Goal: Task Accomplishment & Management: Manage account settings

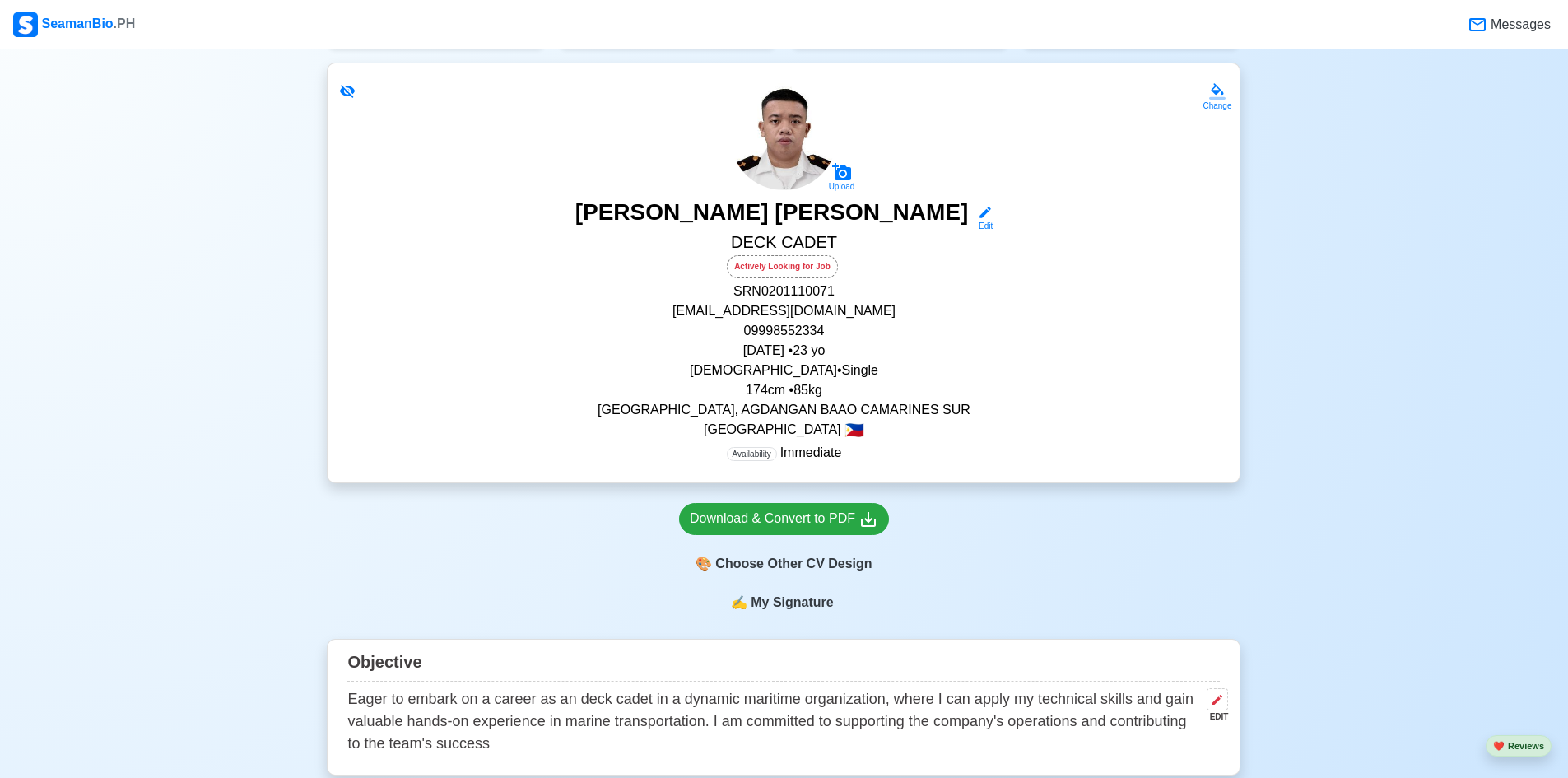
scroll to position [165, 0]
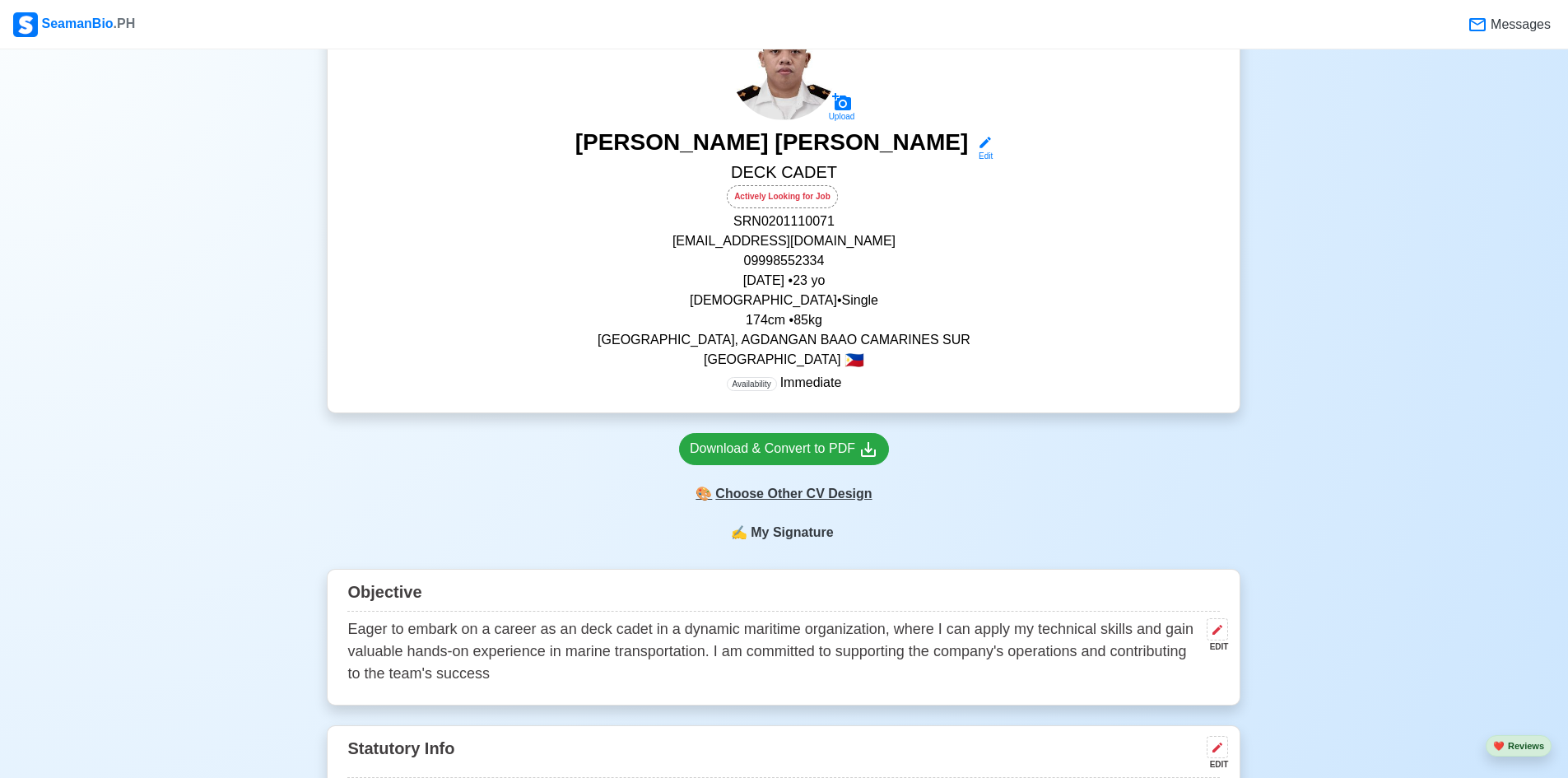
click at [824, 506] on div "🎨 Choose Other CV Design" at bounding box center [784, 494] width 210 height 31
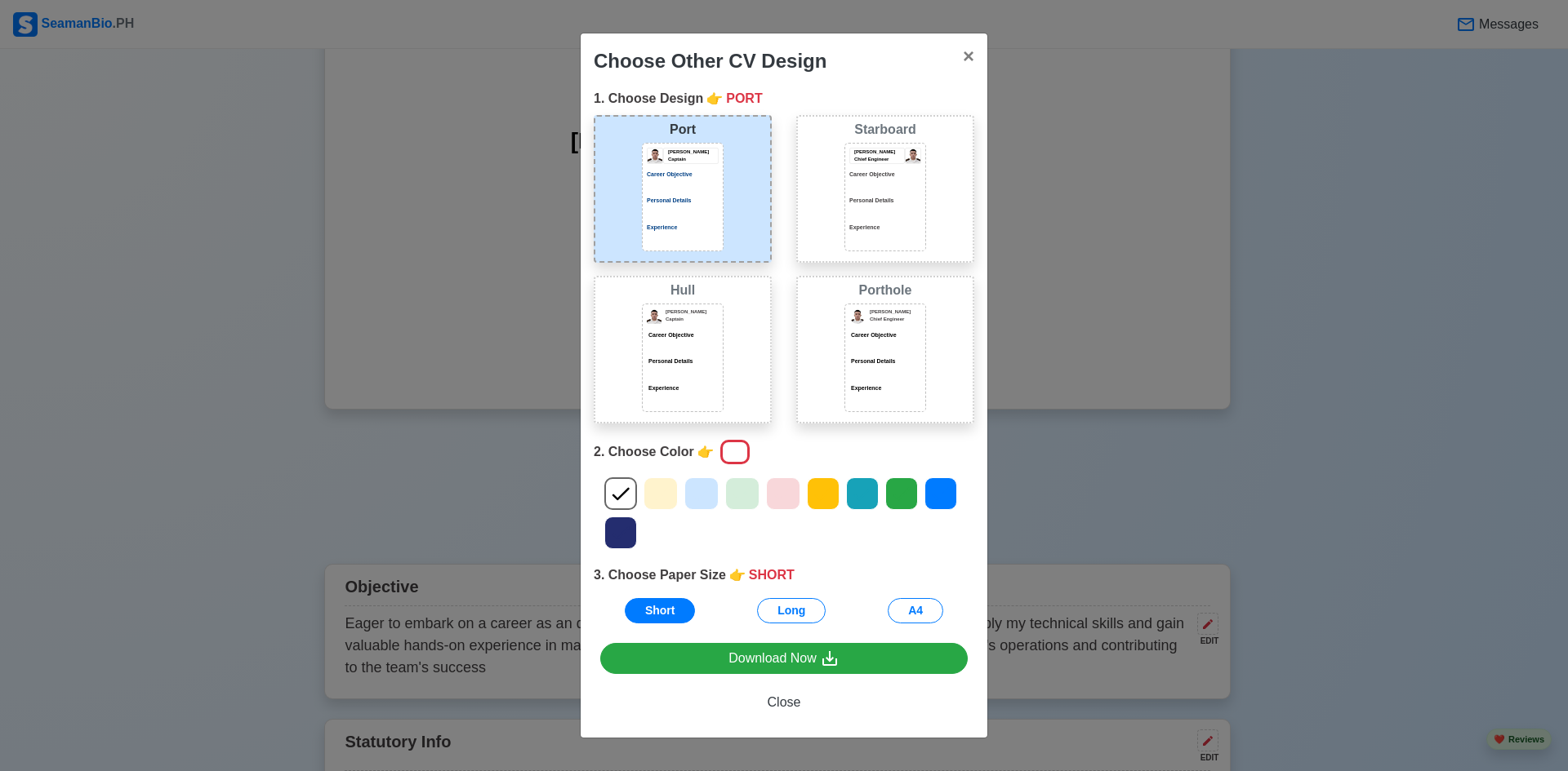
click at [860, 194] on div "[PERSON_NAME] Chief Engineer Career Objective Personal Details Experience" at bounding box center [884, 196] width 72 height 97
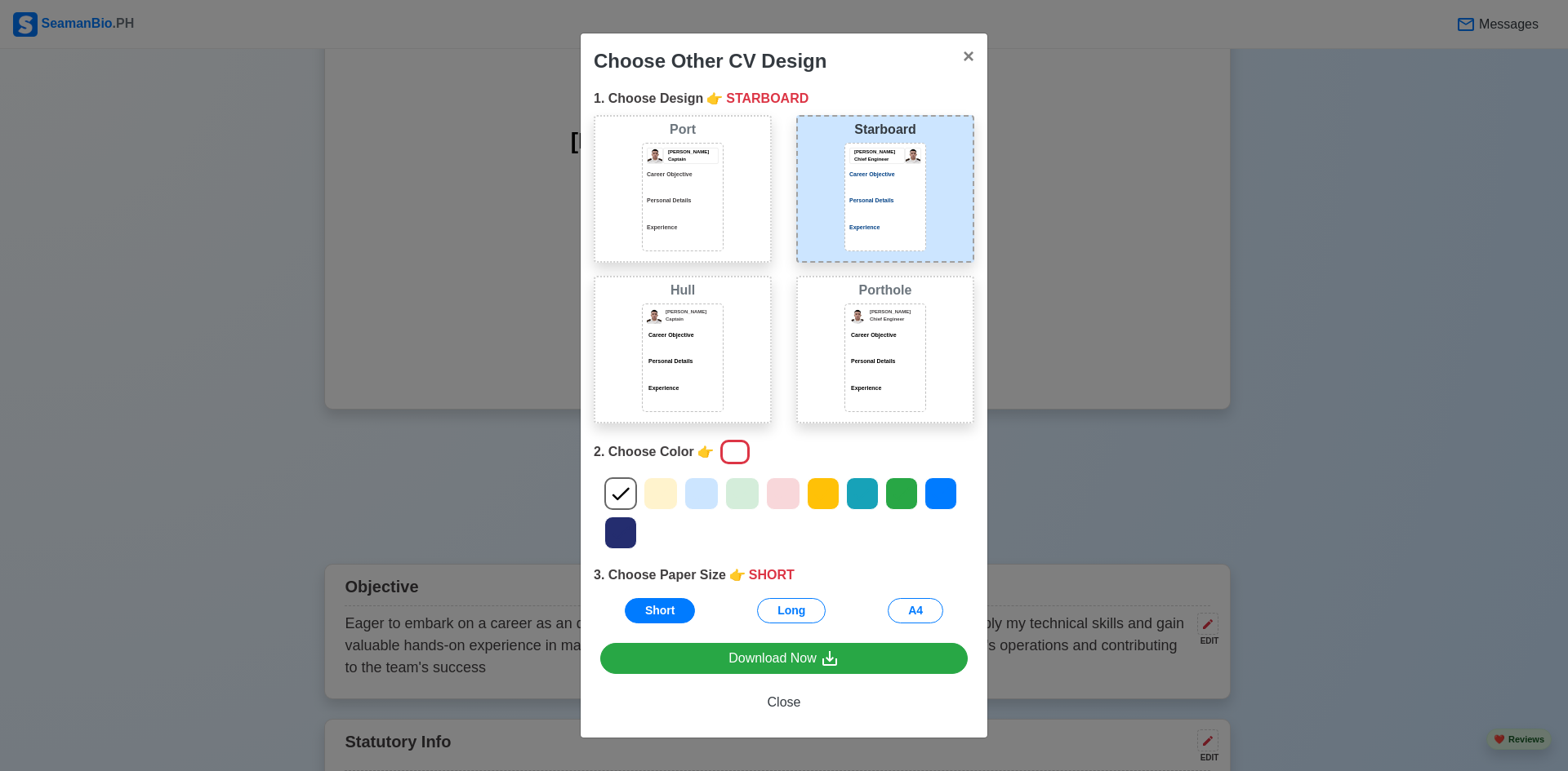
click at [711, 343] on div at bounding box center [682, 346] width 72 height 8
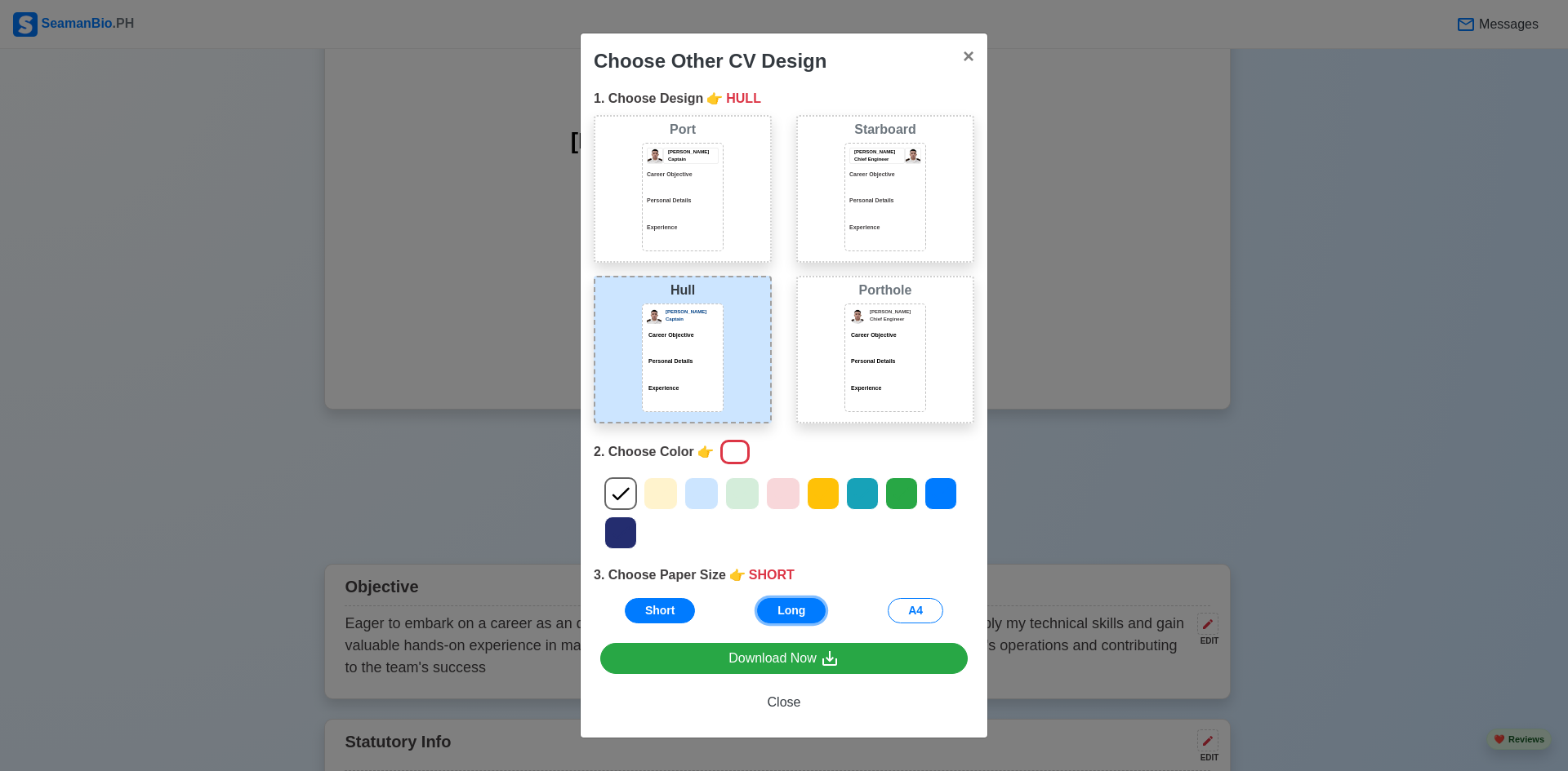
click at [793, 616] on button "Long" at bounding box center [790, 612] width 68 height 26
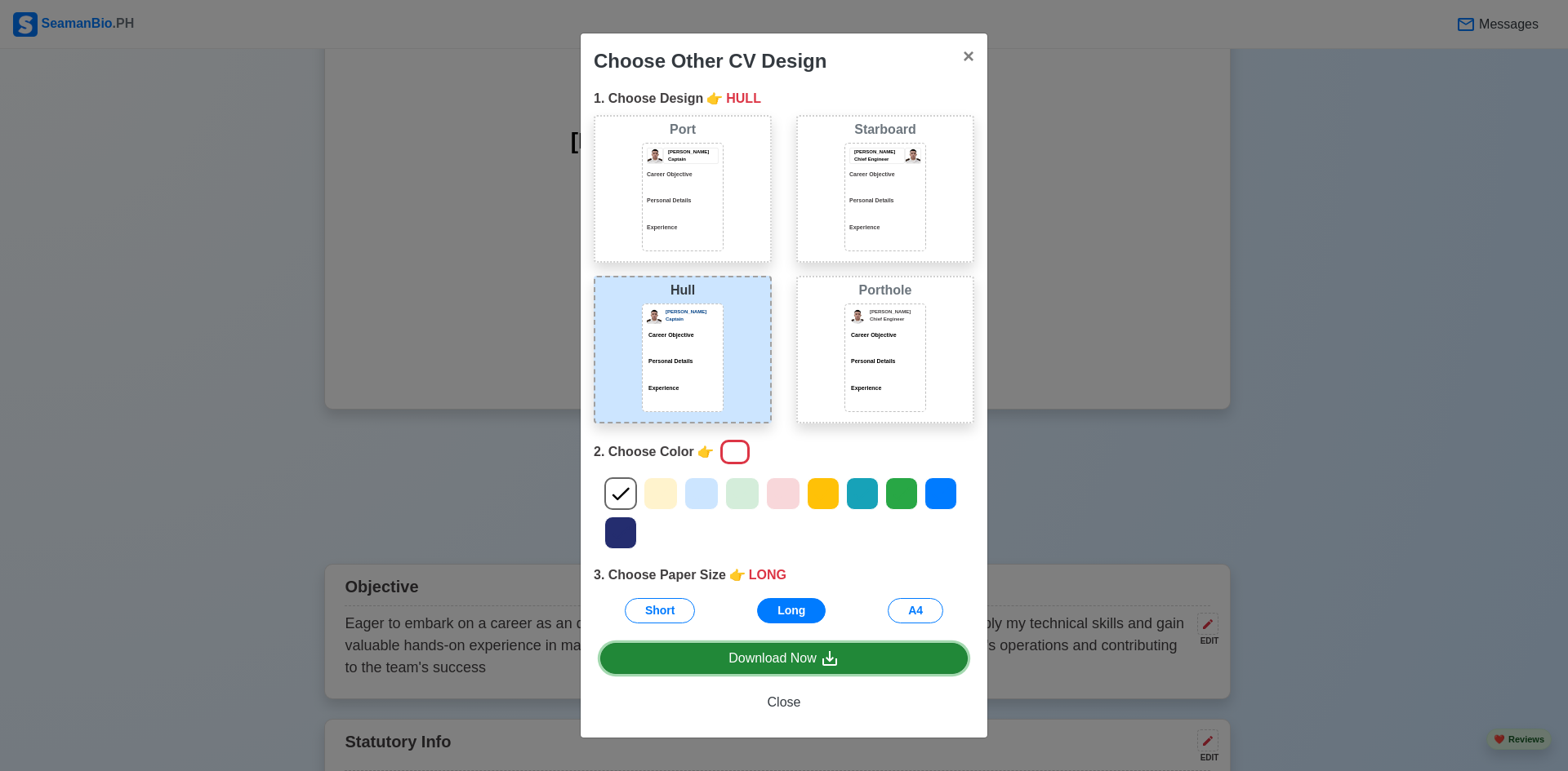
click at [789, 656] on div "Download Now" at bounding box center [784, 659] width 111 height 20
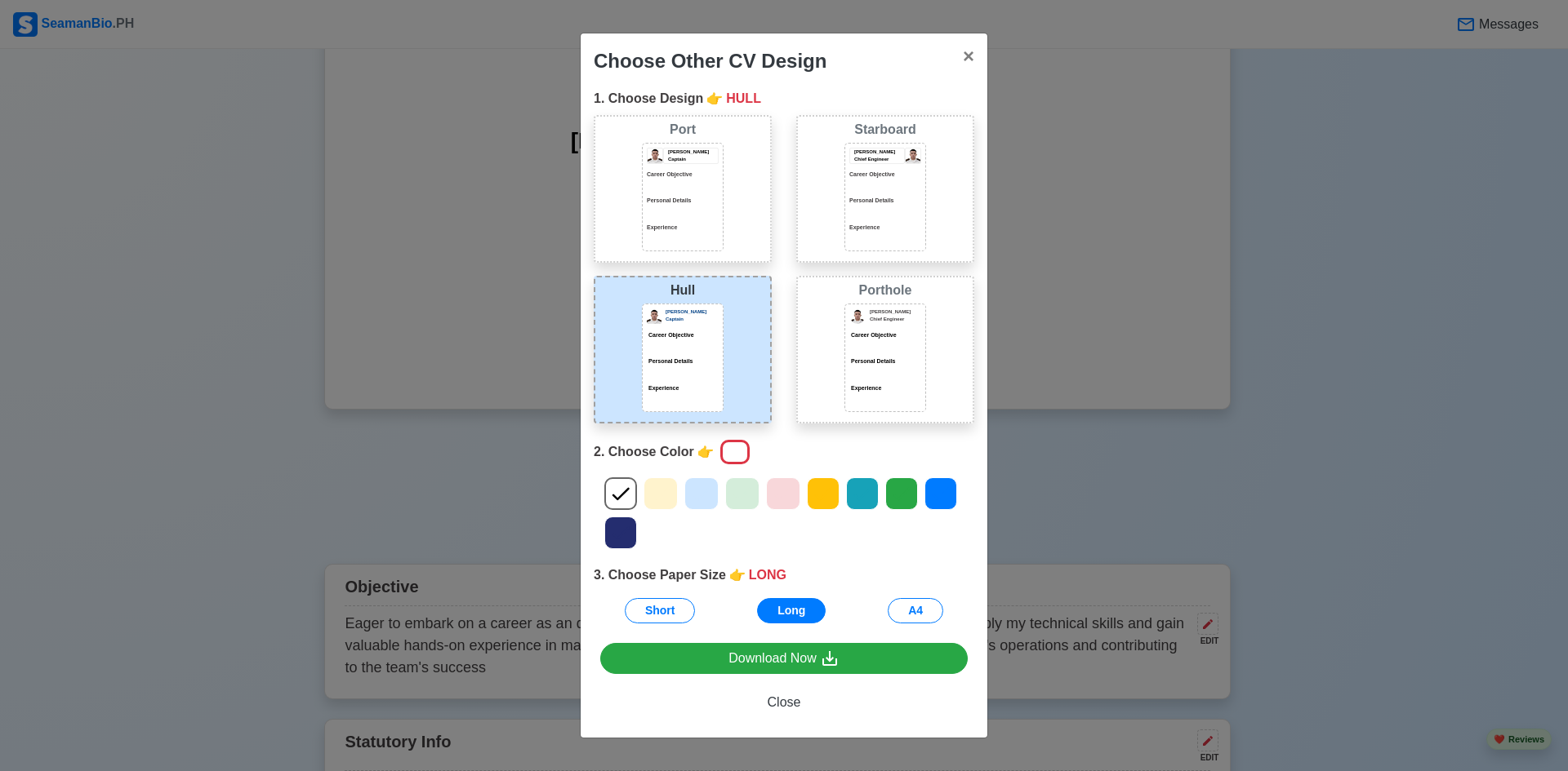
click at [828, 372] on div "Porthole [PERSON_NAME] Chief Engineer Career Objective Personal Details Experie…" at bounding box center [884, 350] width 178 height 148
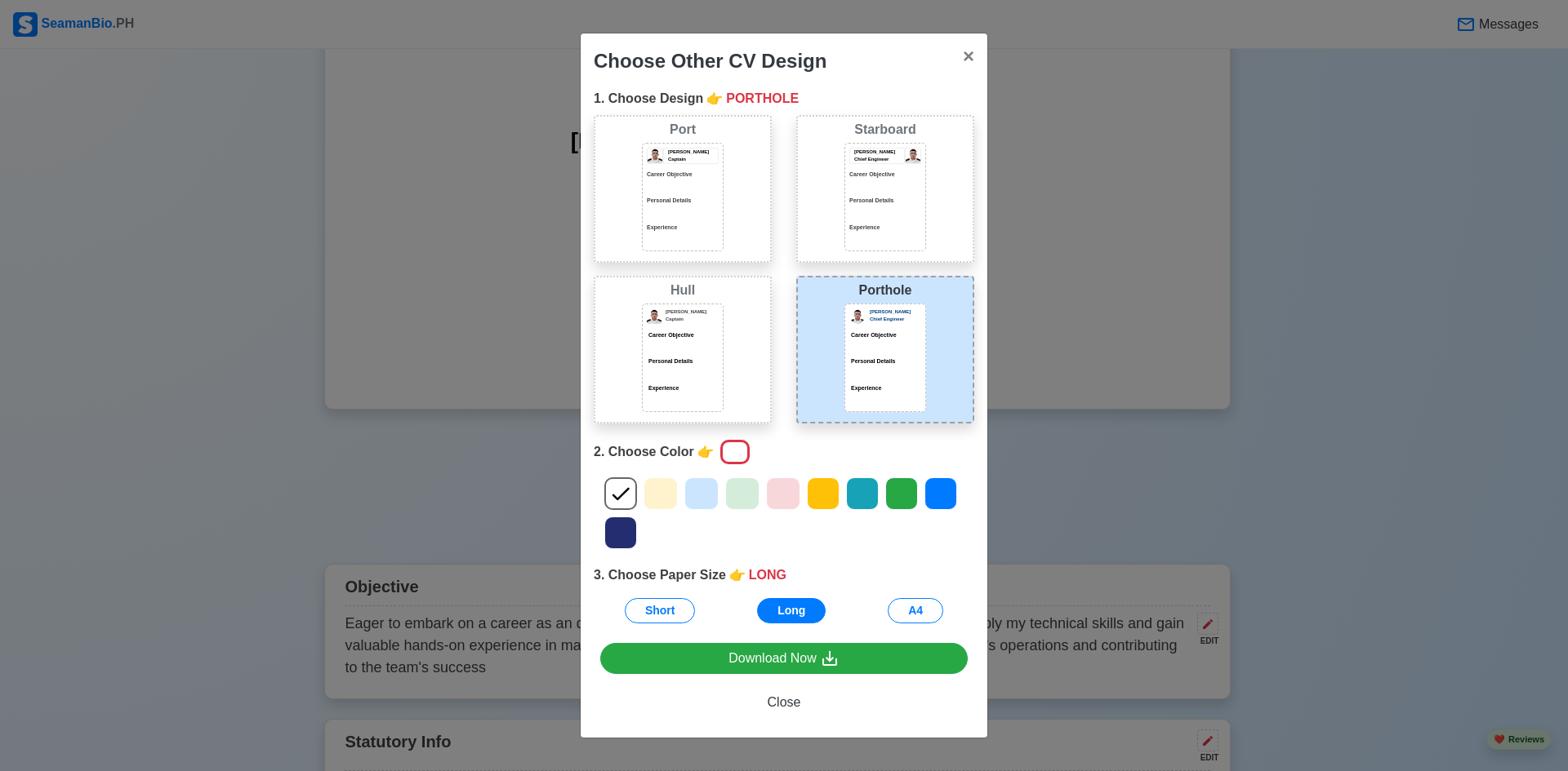
click at [691, 368] on div "Personal Details" at bounding box center [682, 367] width 72 height 20
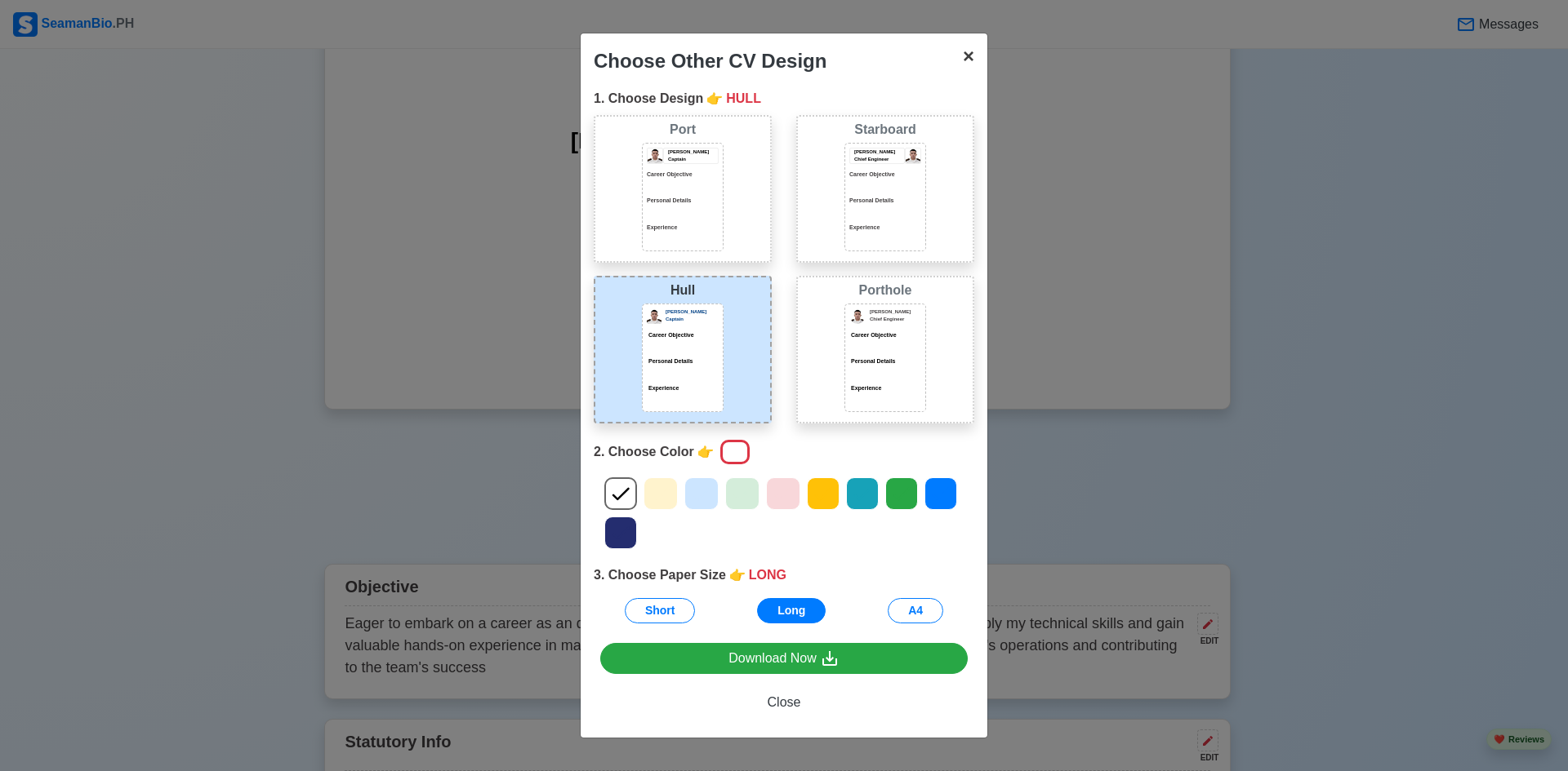
click at [964, 53] on span "×" at bounding box center [968, 56] width 12 height 22
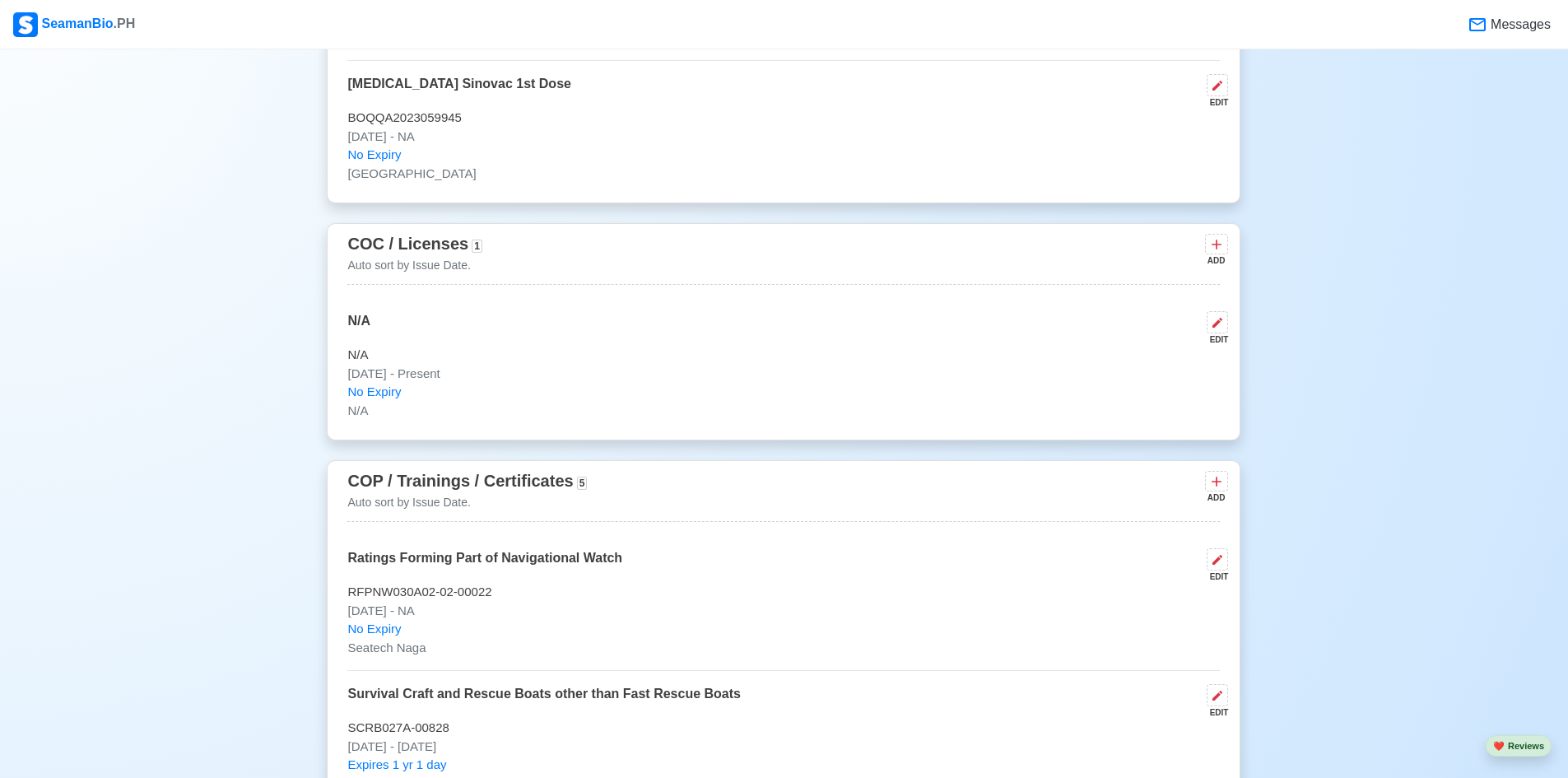
scroll to position [2224, 0]
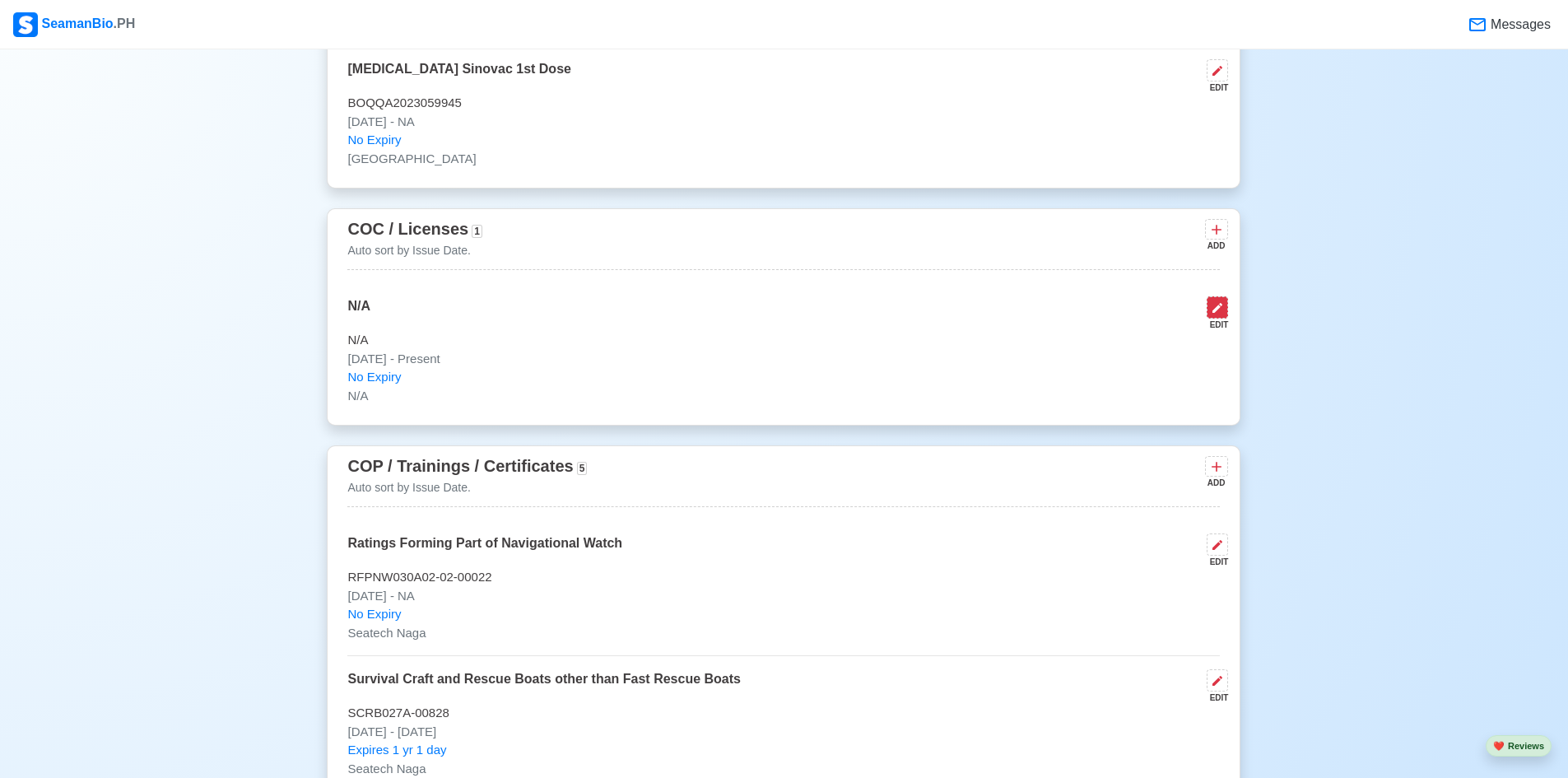
click at [1215, 315] on icon at bounding box center [1217, 308] width 13 height 13
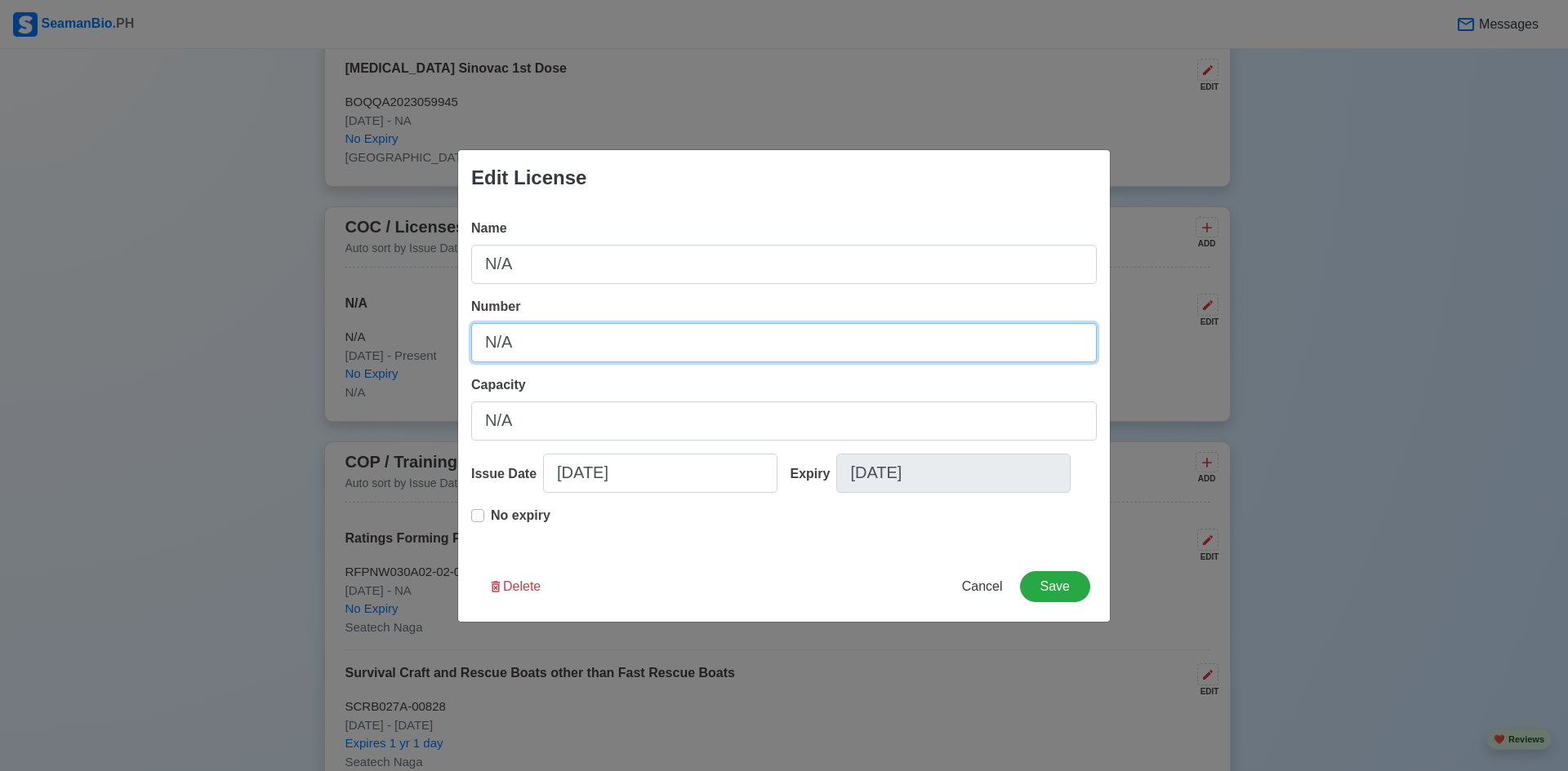
click at [754, 356] on input "N/A" at bounding box center [784, 343] width 625 height 39
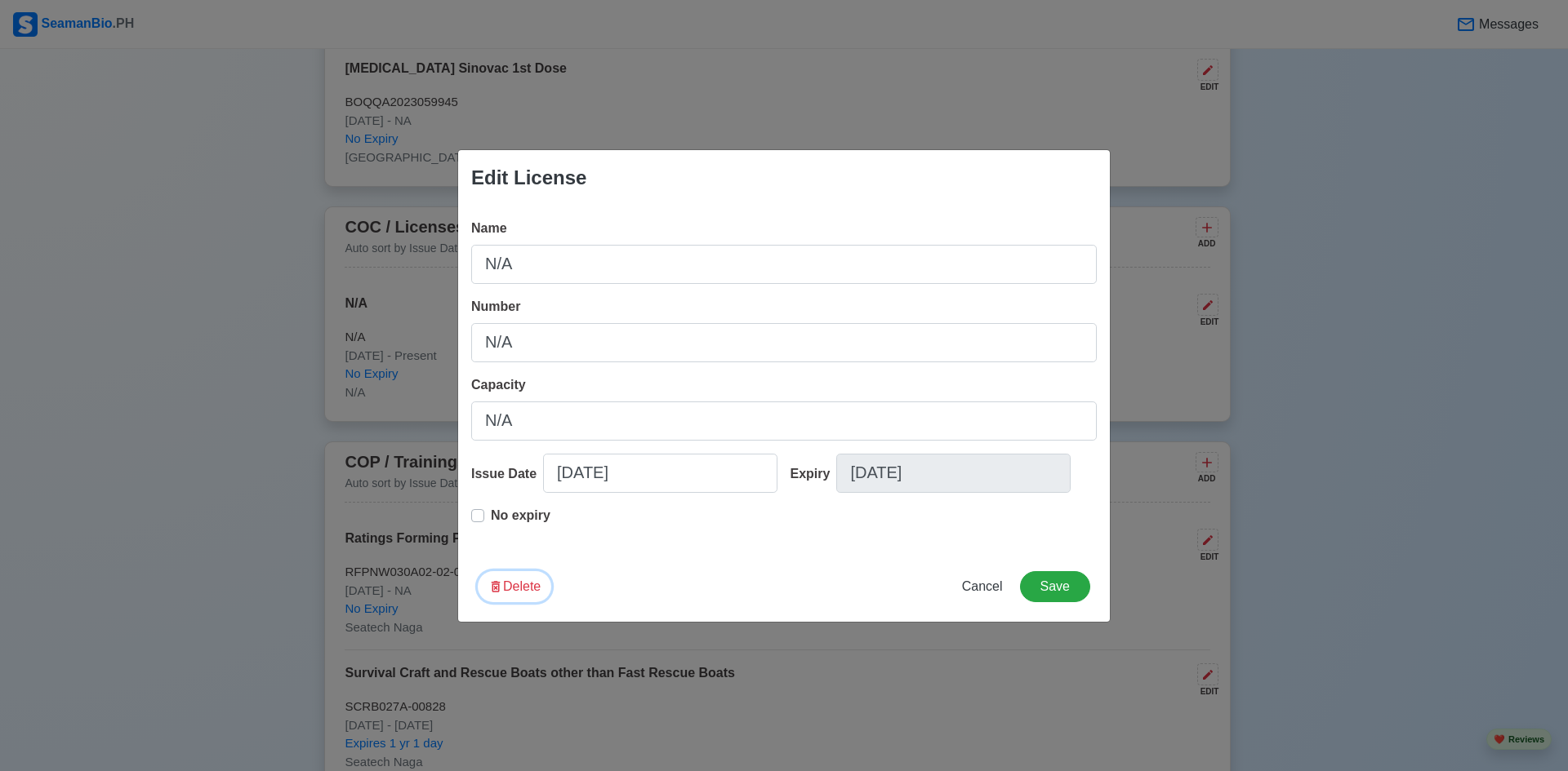
click at [541, 593] on button "Delete" at bounding box center [514, 587] width 74 height 31
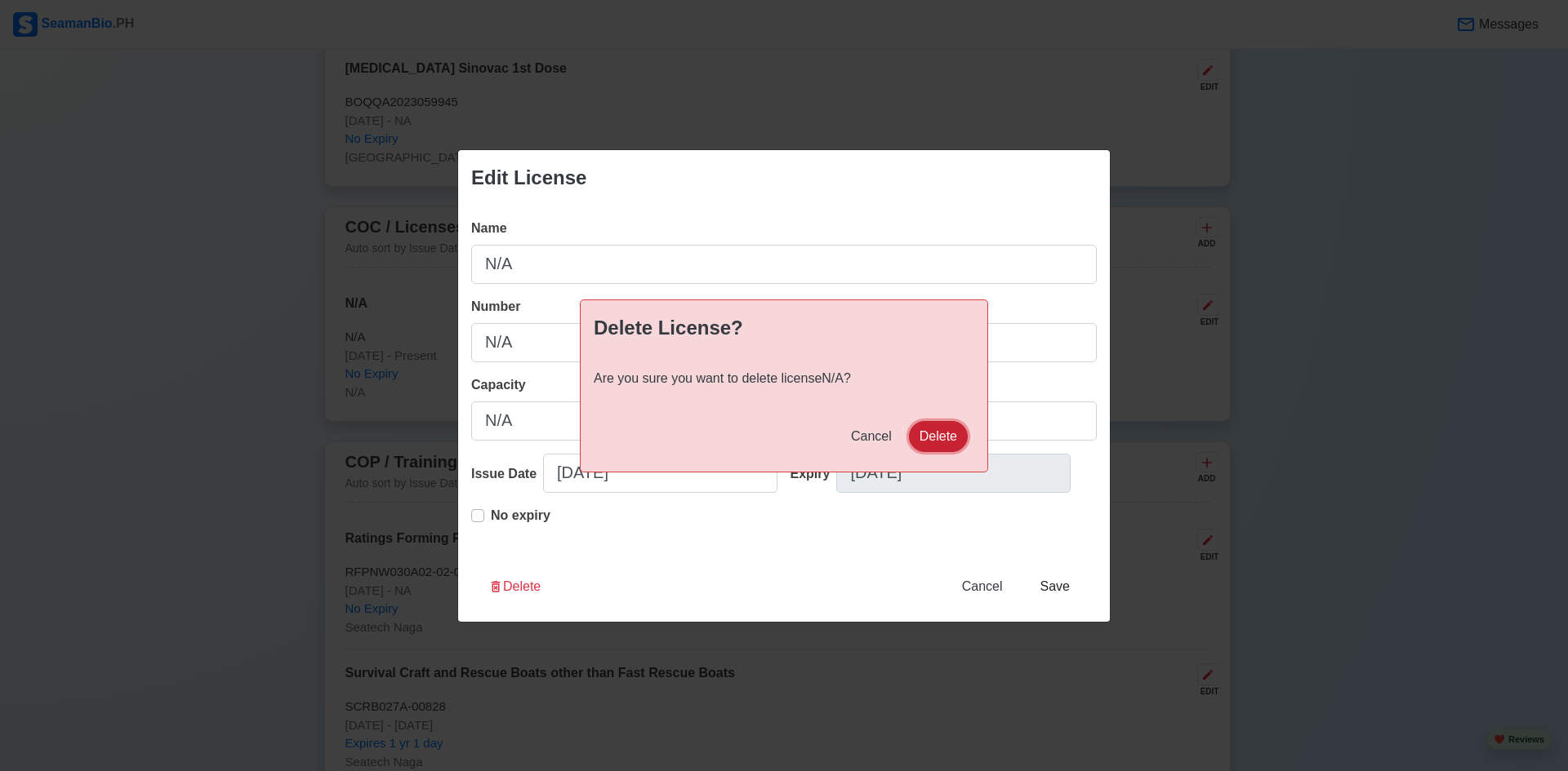
click at [960, 434] on button "Delete" at bounding box center [938, 437] width 58 height 31
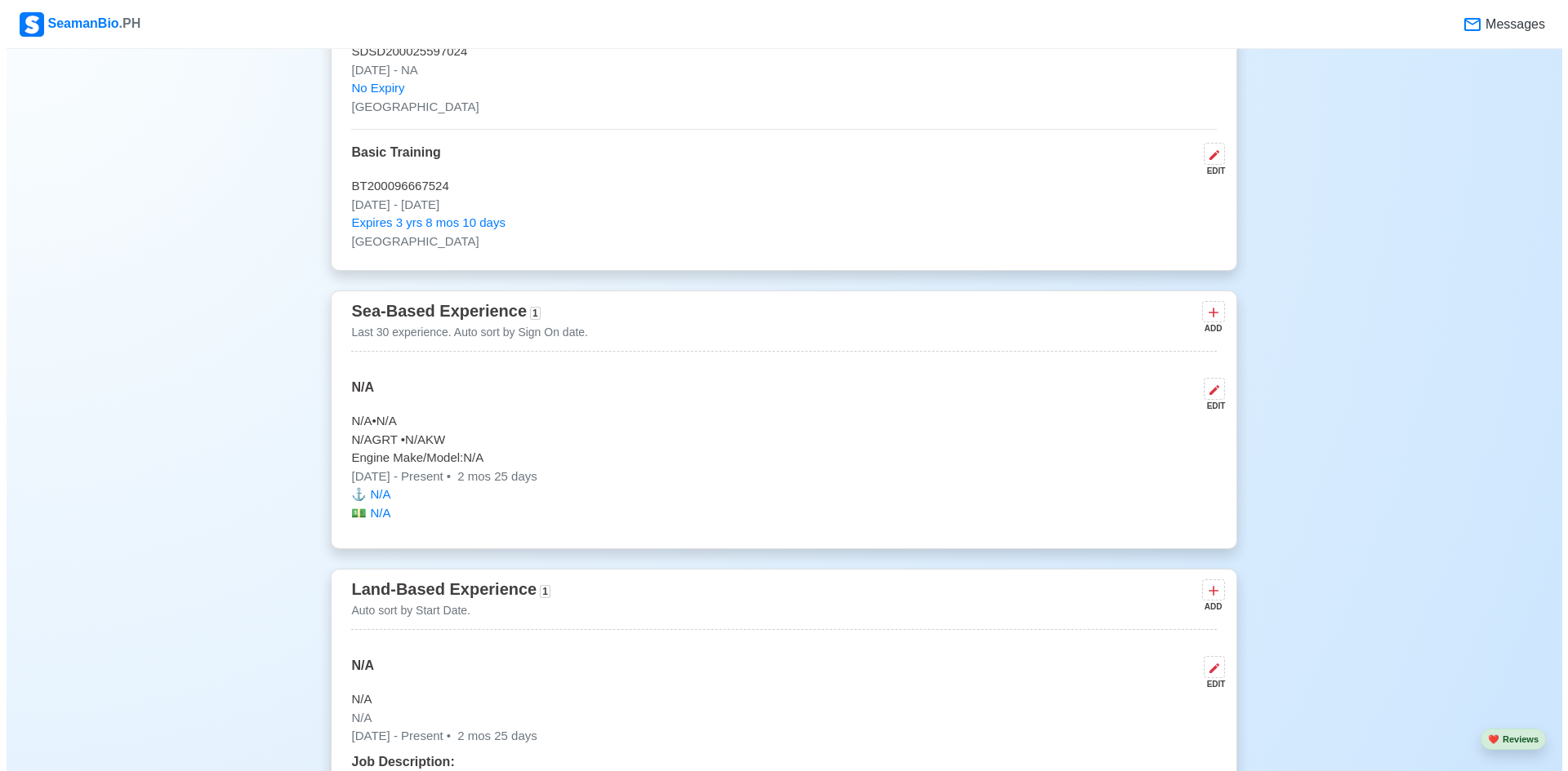
scroll to position [3101, 0]
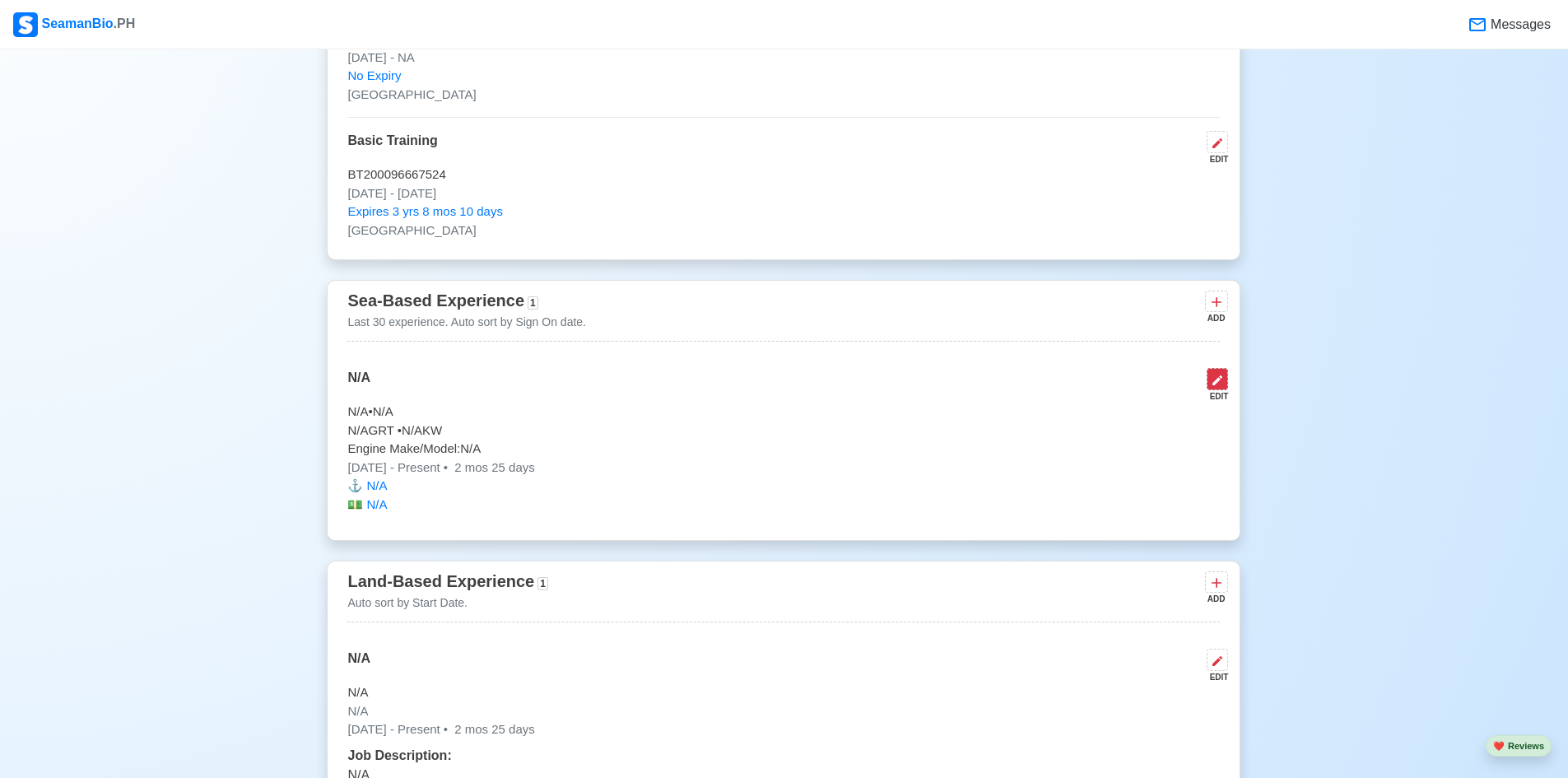
click at [1218, 386] on icon at bounding box center [1217, 381] width 13 height 13
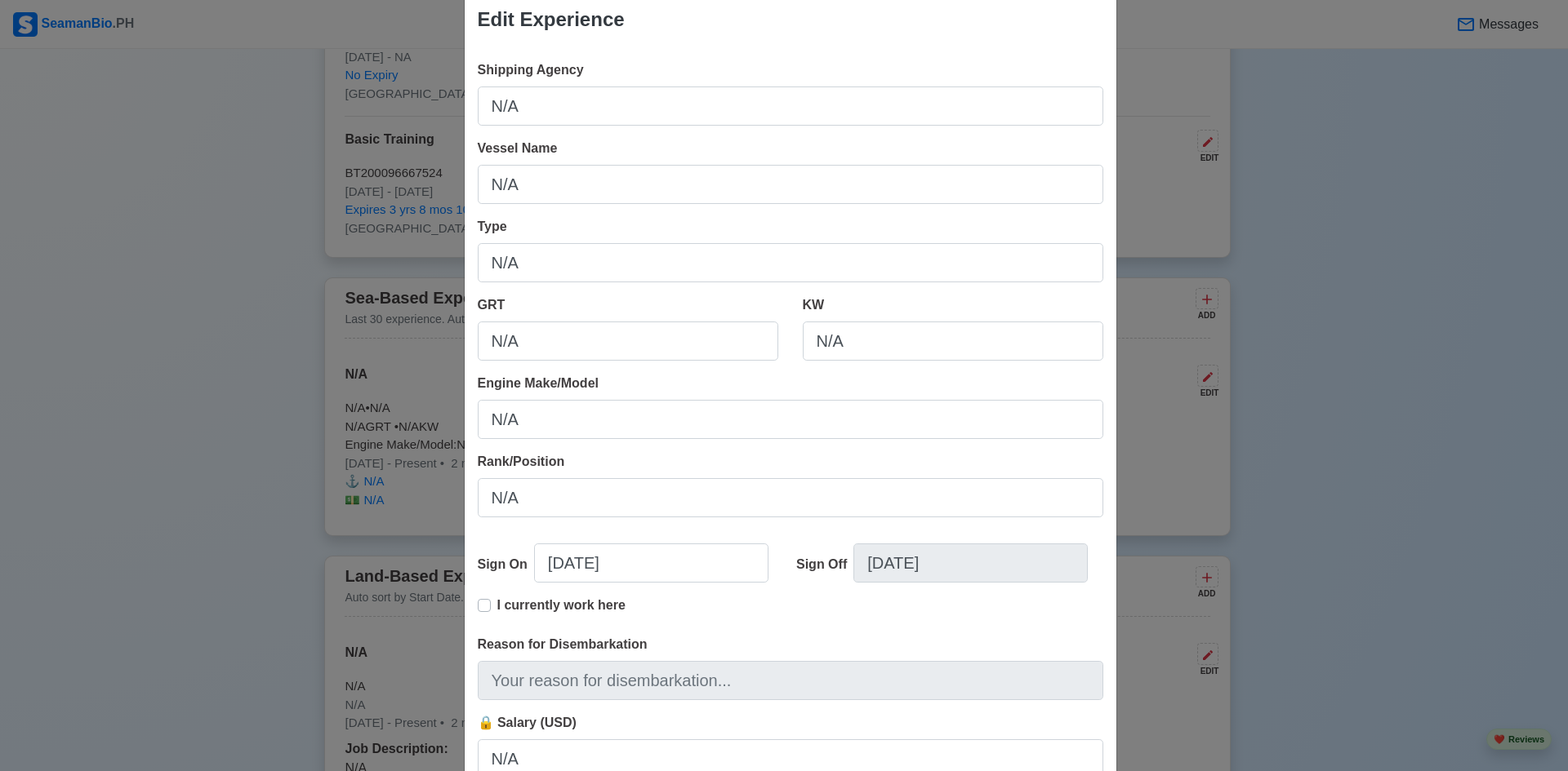
scroll to position [159, 0]
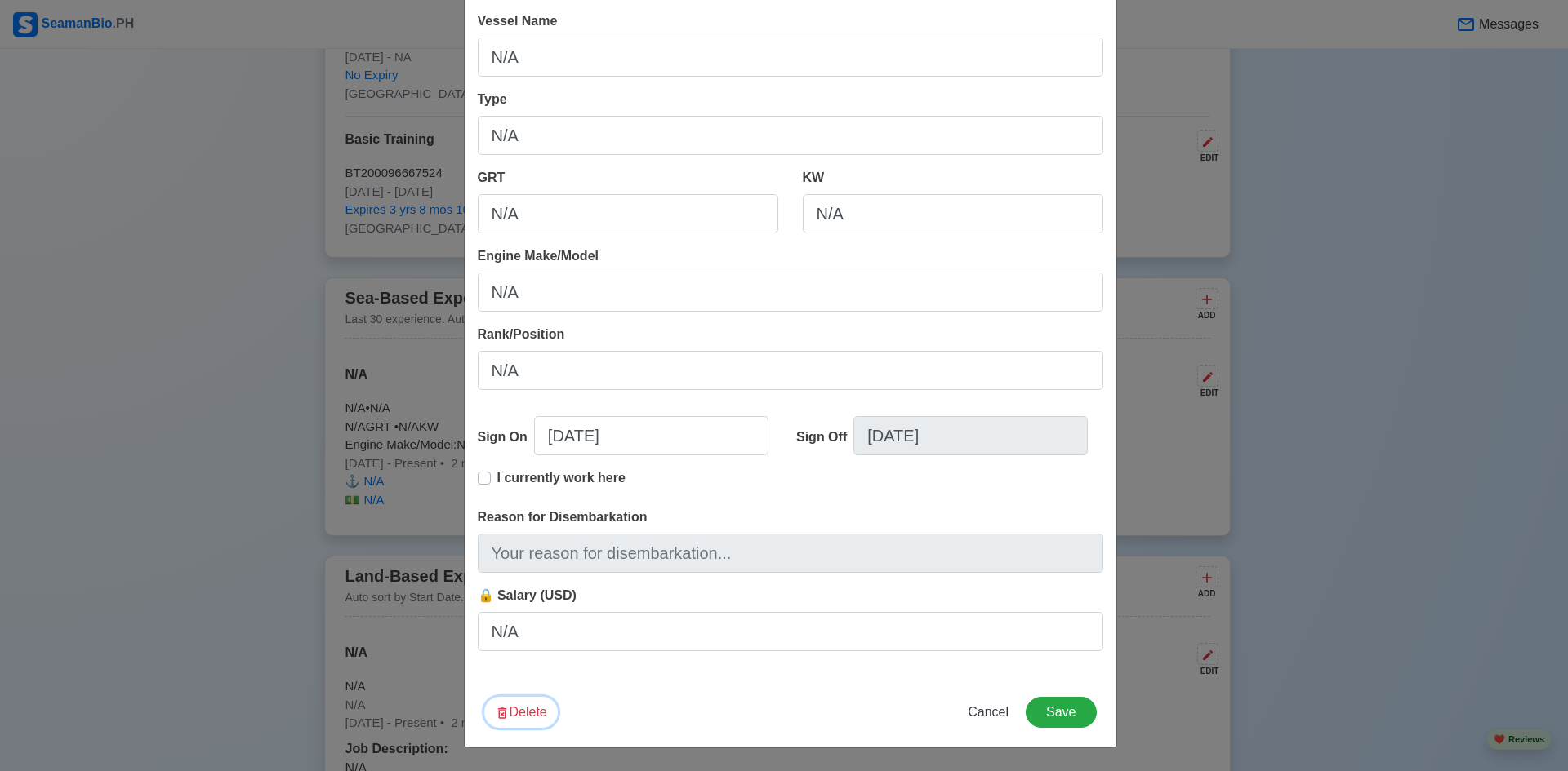
click at [521, 715] on button "Delete" at bounding box center [521, 713] width 74 height 31
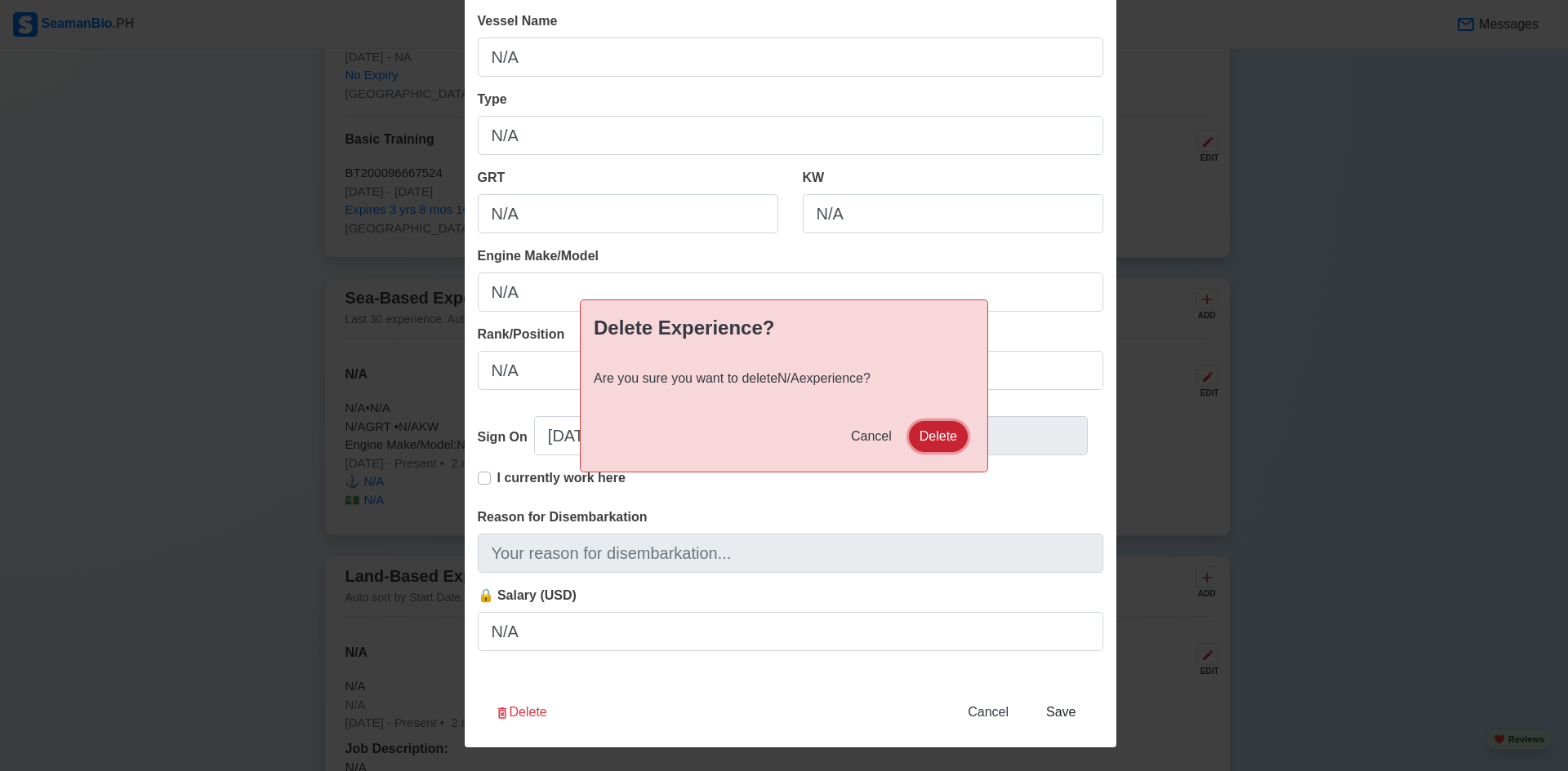
click at [944, 439] on button "Delete" at bounding box center [938, 437] width 58 height 31
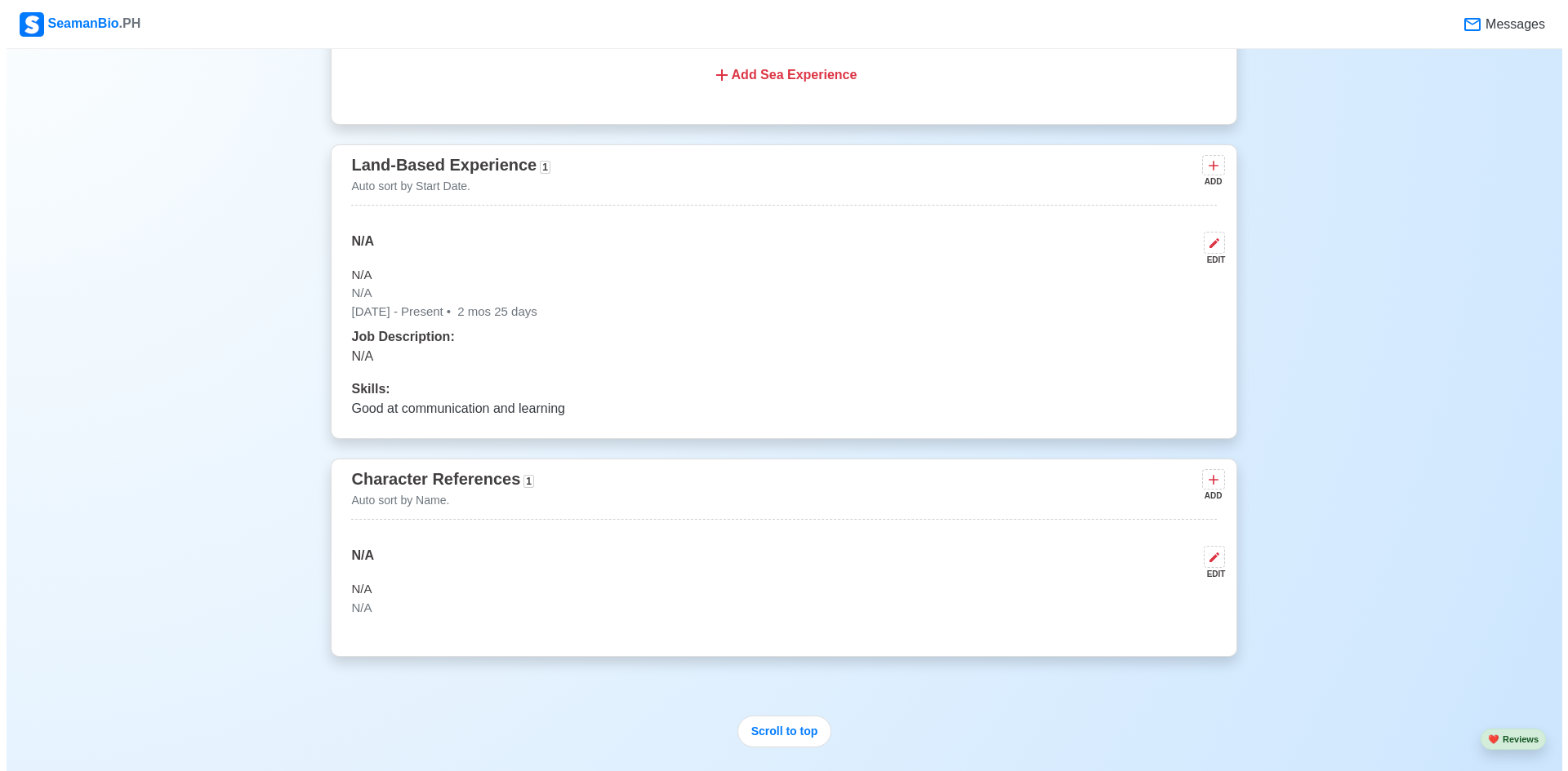
scroll to position [3553, 0]
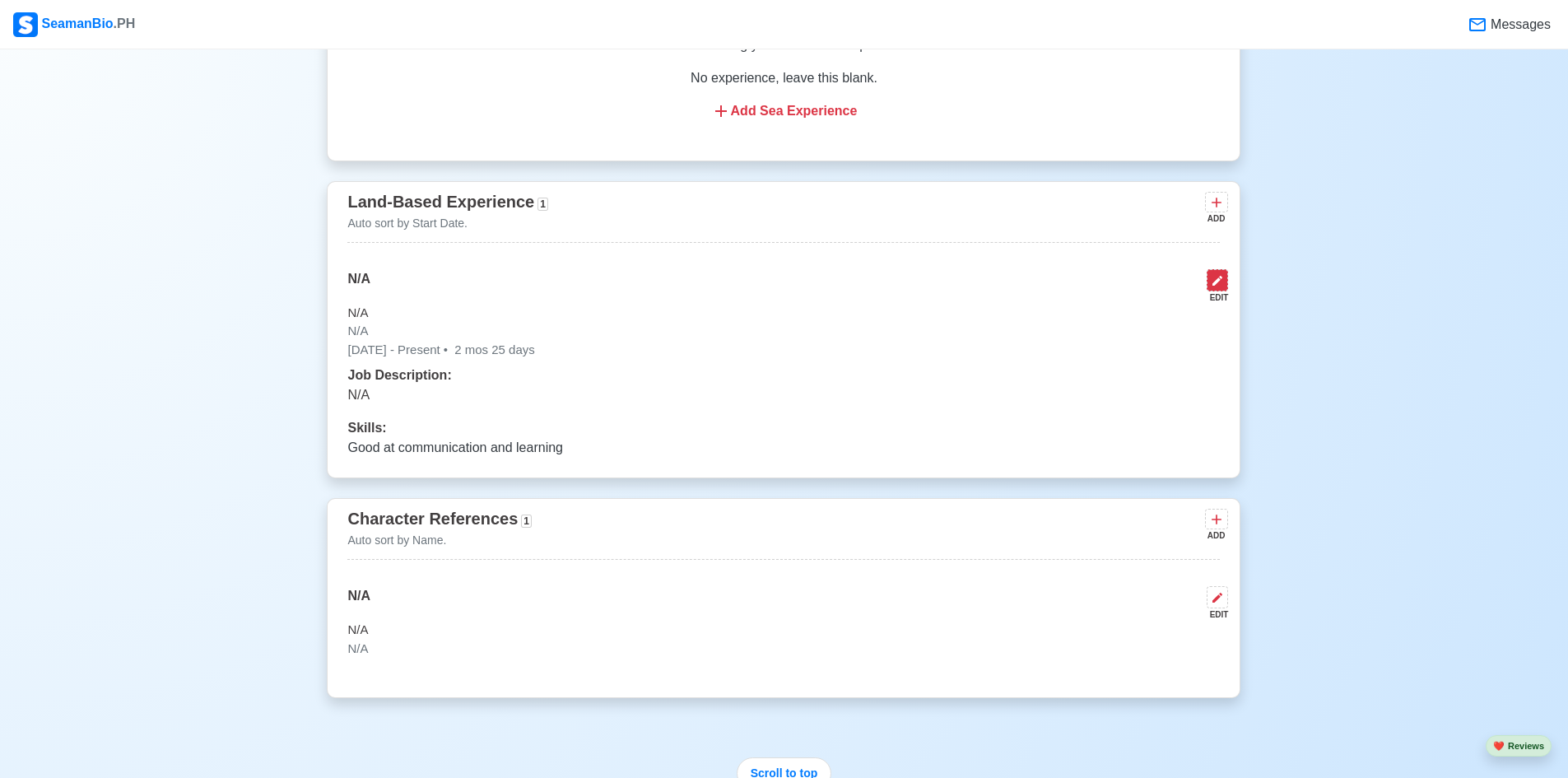
click at [1216, 286] on icon at bounding box center [1217, 280] width 10 height 10
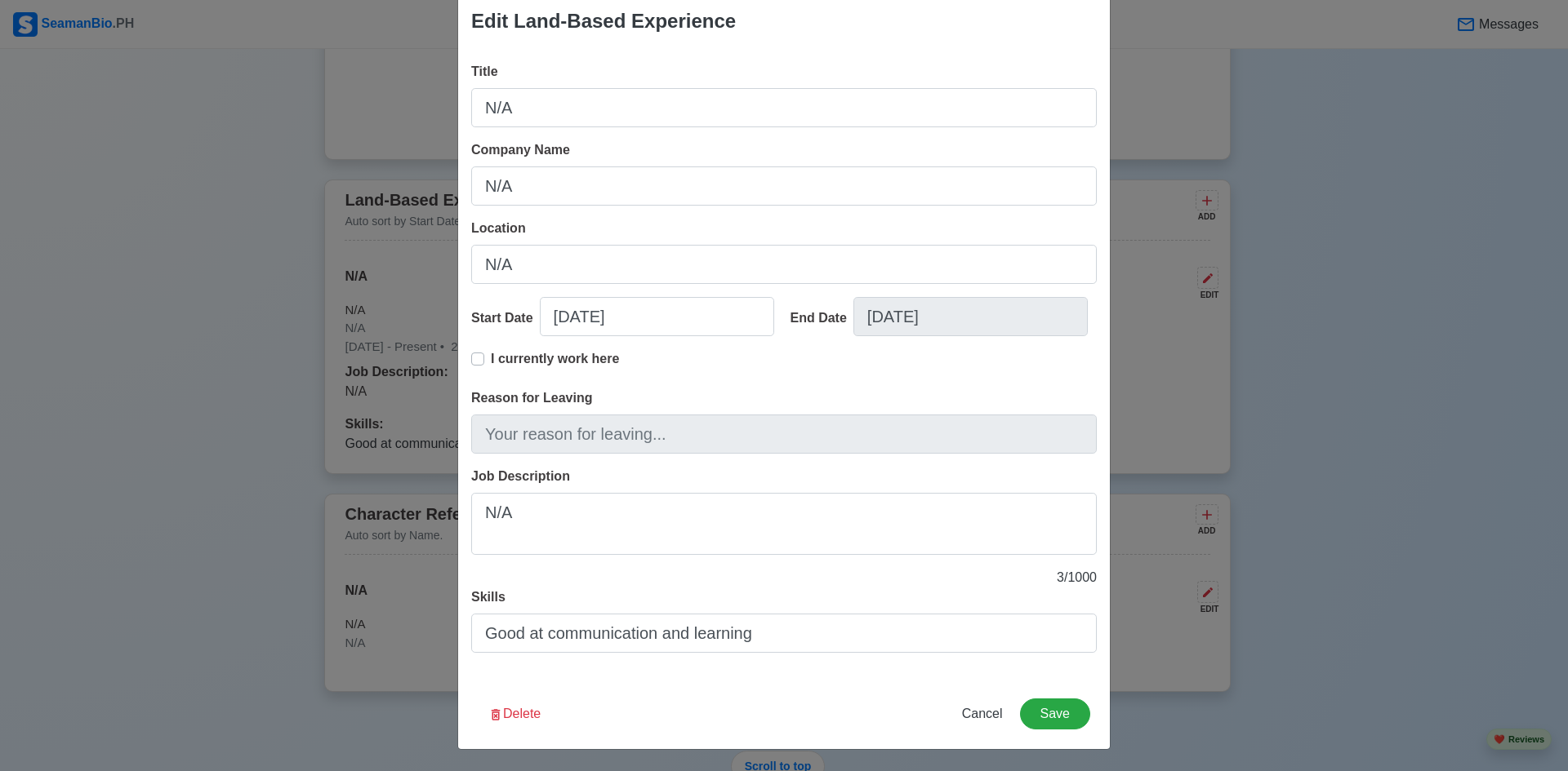
scroll to position [32, 0]
click at [515, 704] on button "Delete" at bounding box center [514, 713] width 74 height 31
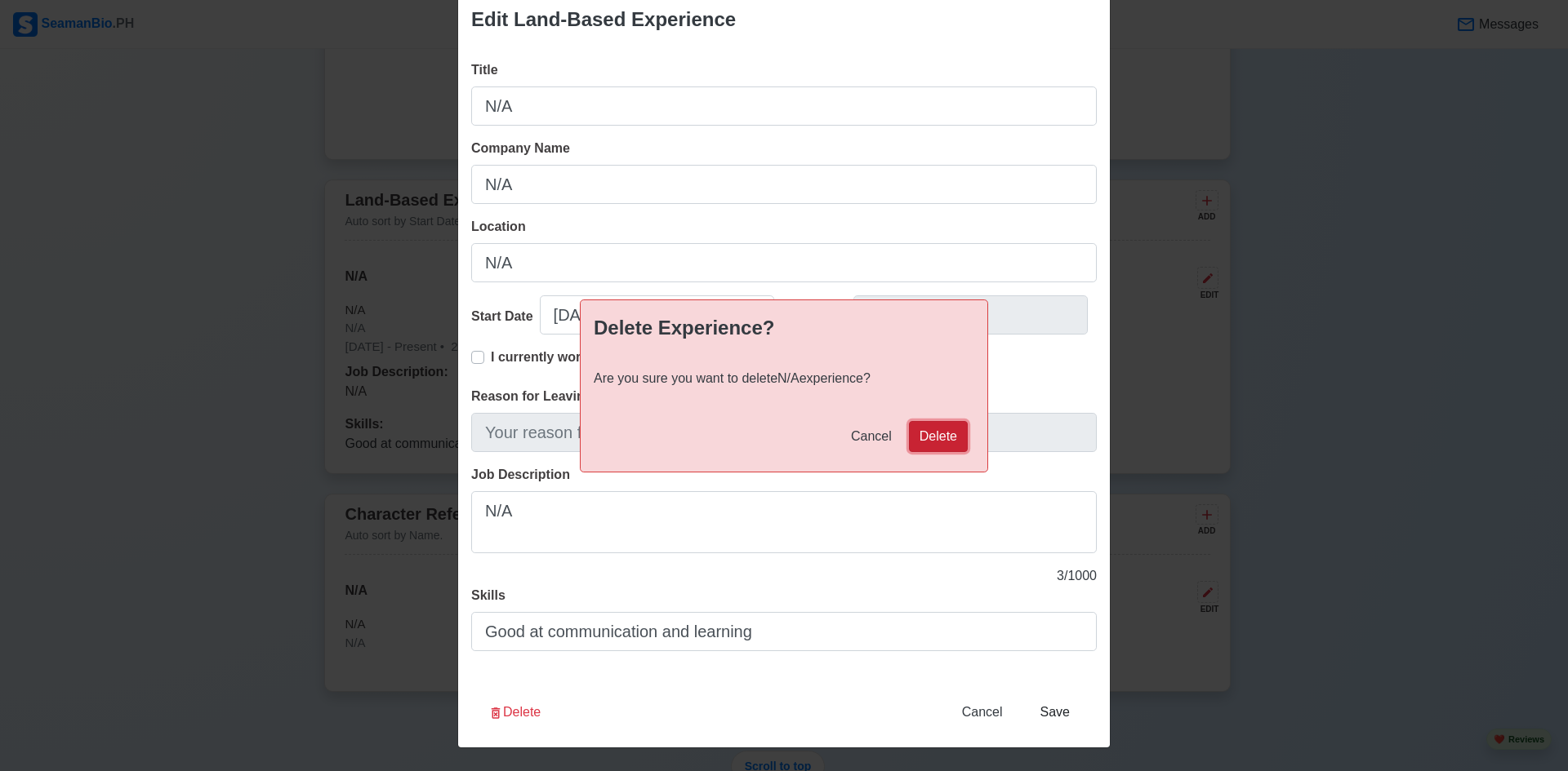
click at [923, 433] on button "Delete" at bounding box center [938, 437] width 58 height 31
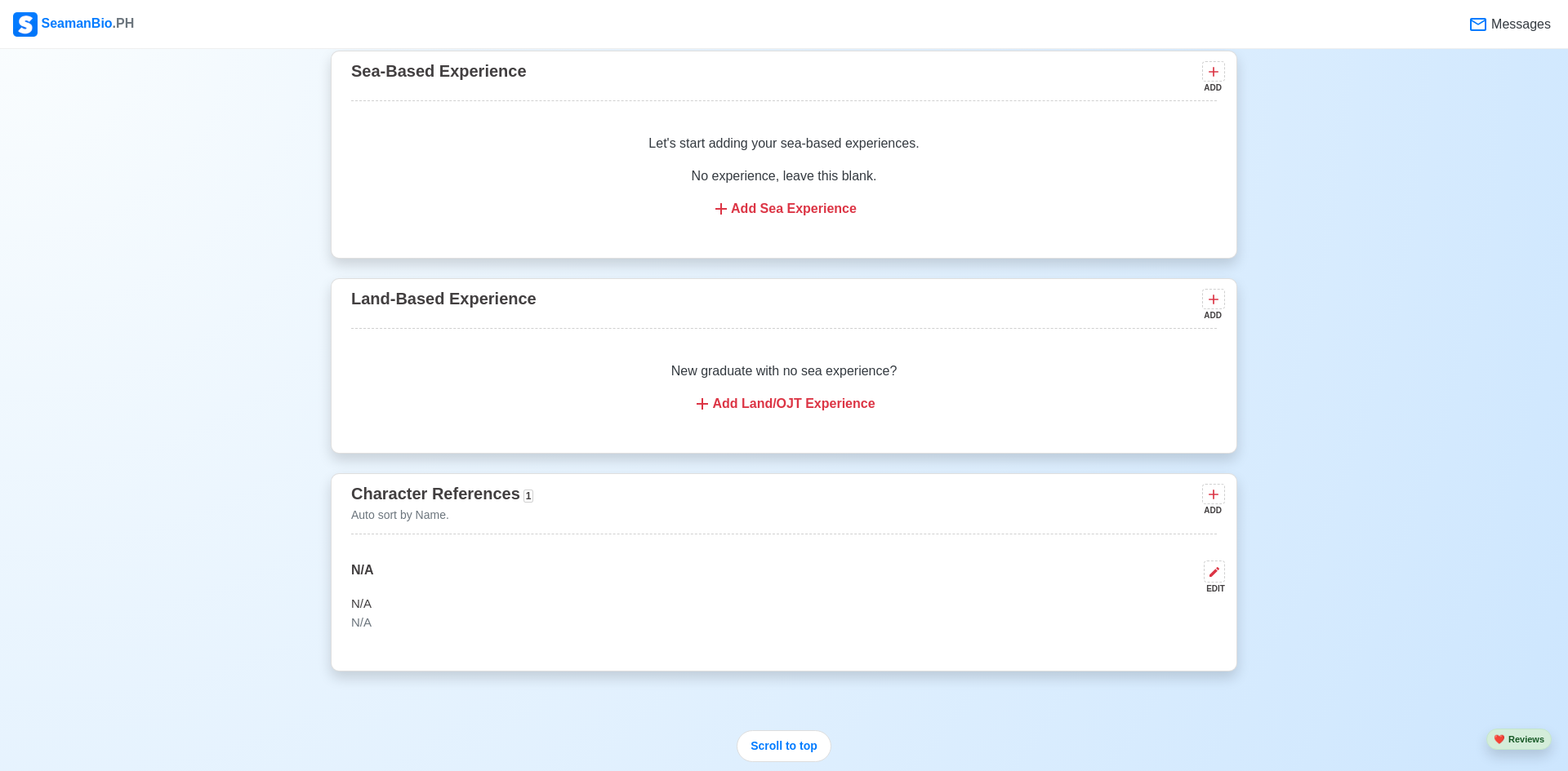
scroll to position [3555, 0]
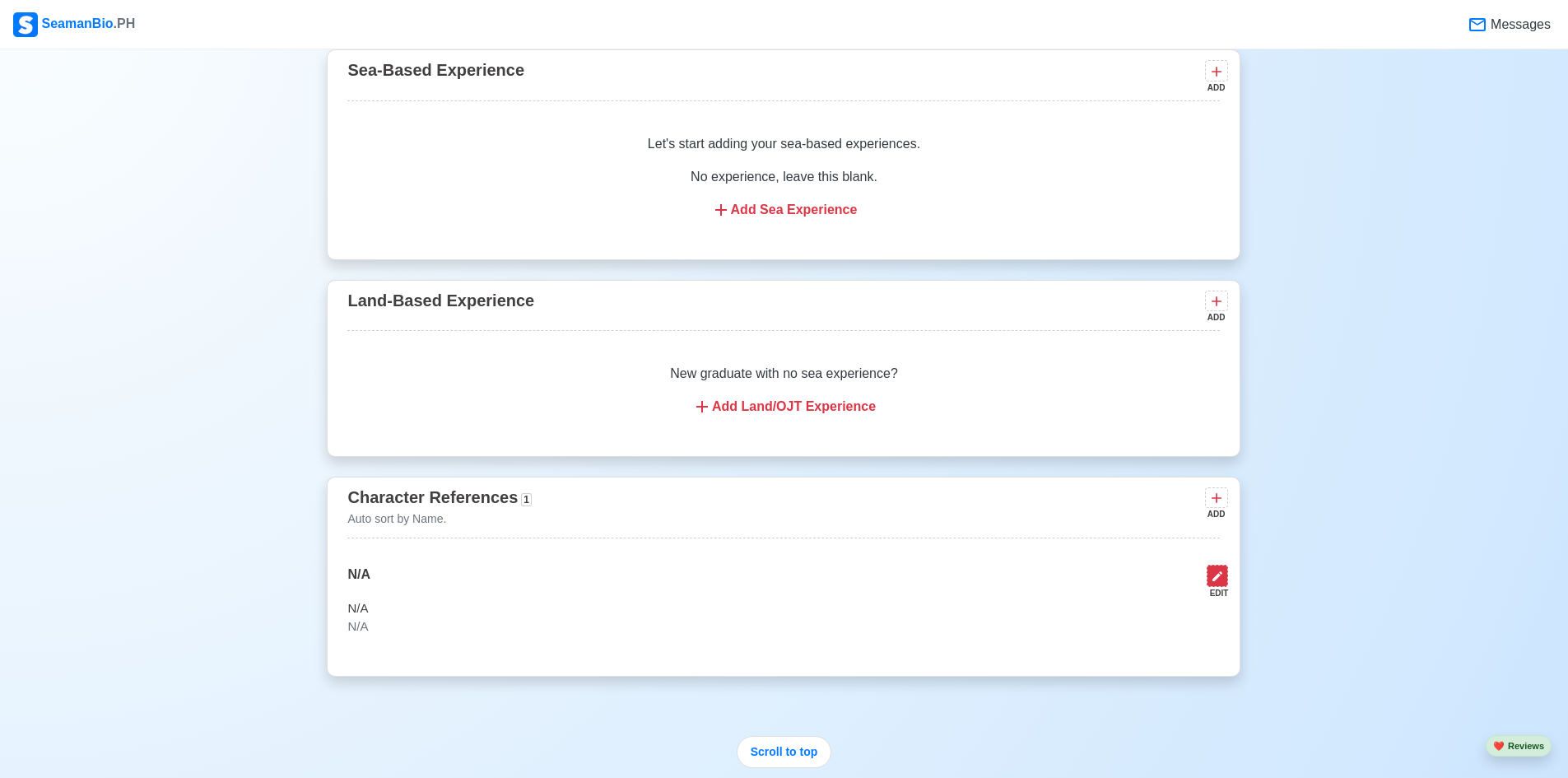
click at [1220, 583] on icon at bounding box center [1217, 577] width 13 height 13
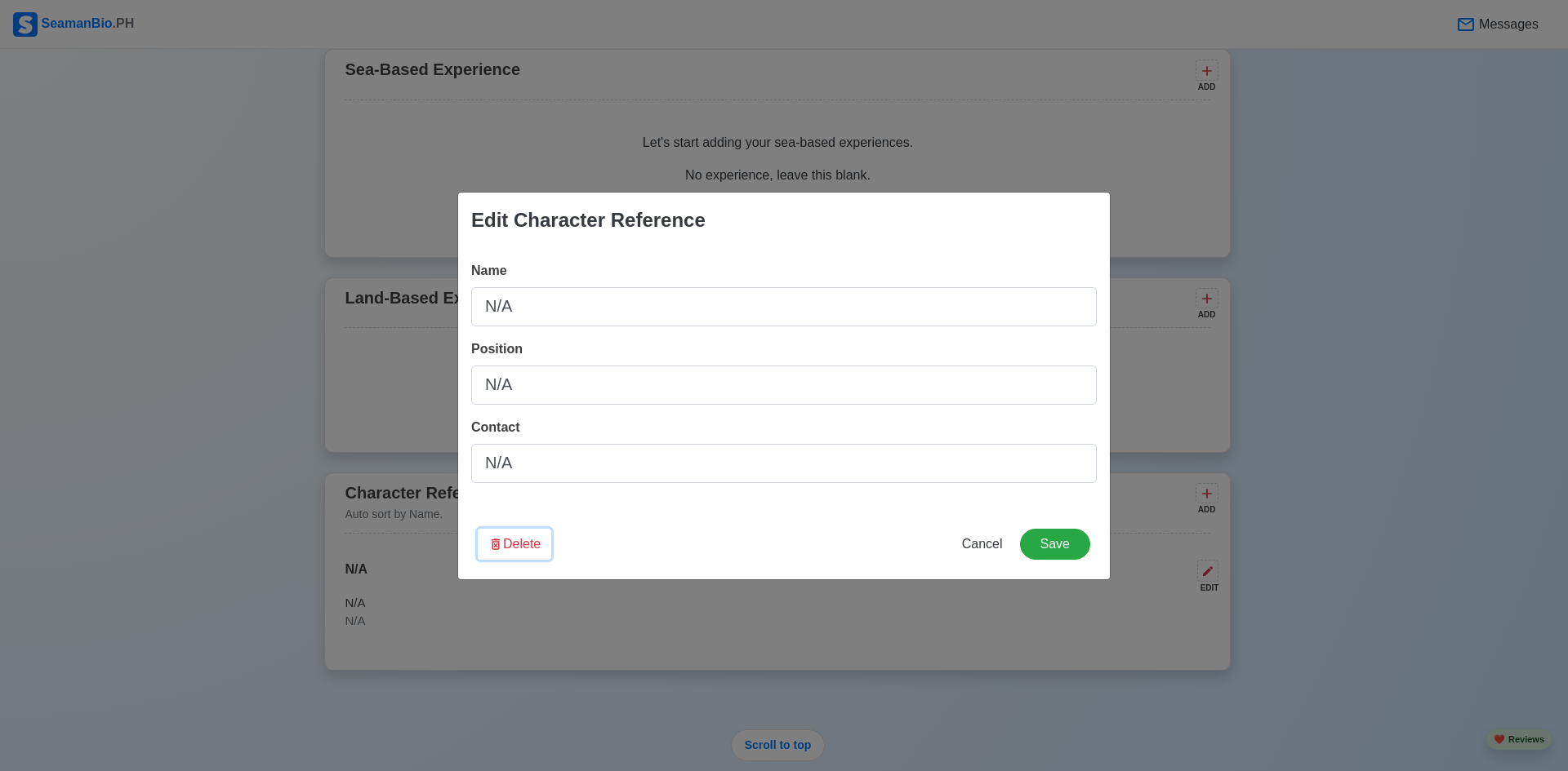
click at [530, 549] on button "Delete" at bounding box center [514, 544] width 74 height 31
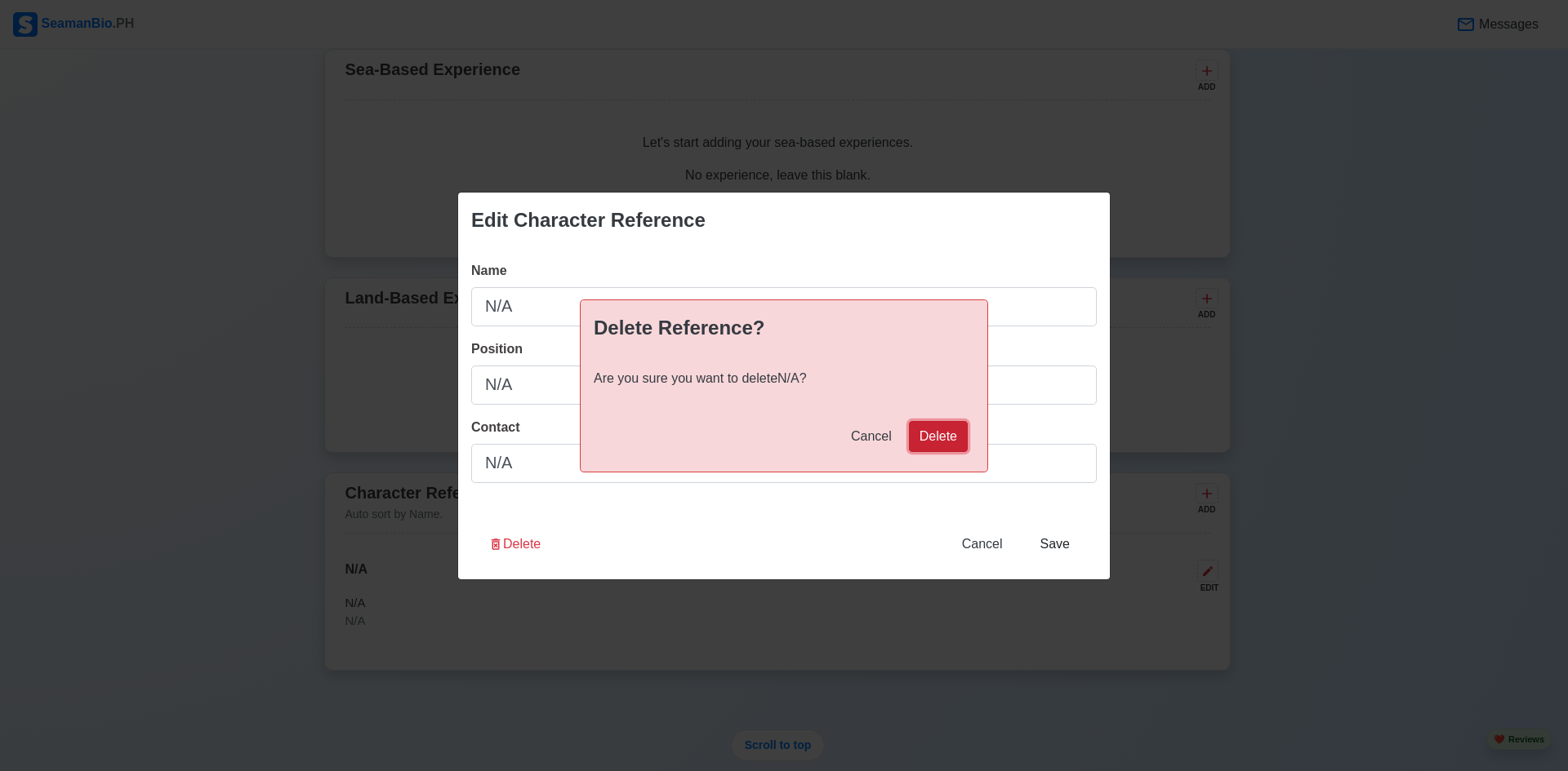
click at [936, 437] on button "Delete" at bounding box center [938, 437] width 58 height 31
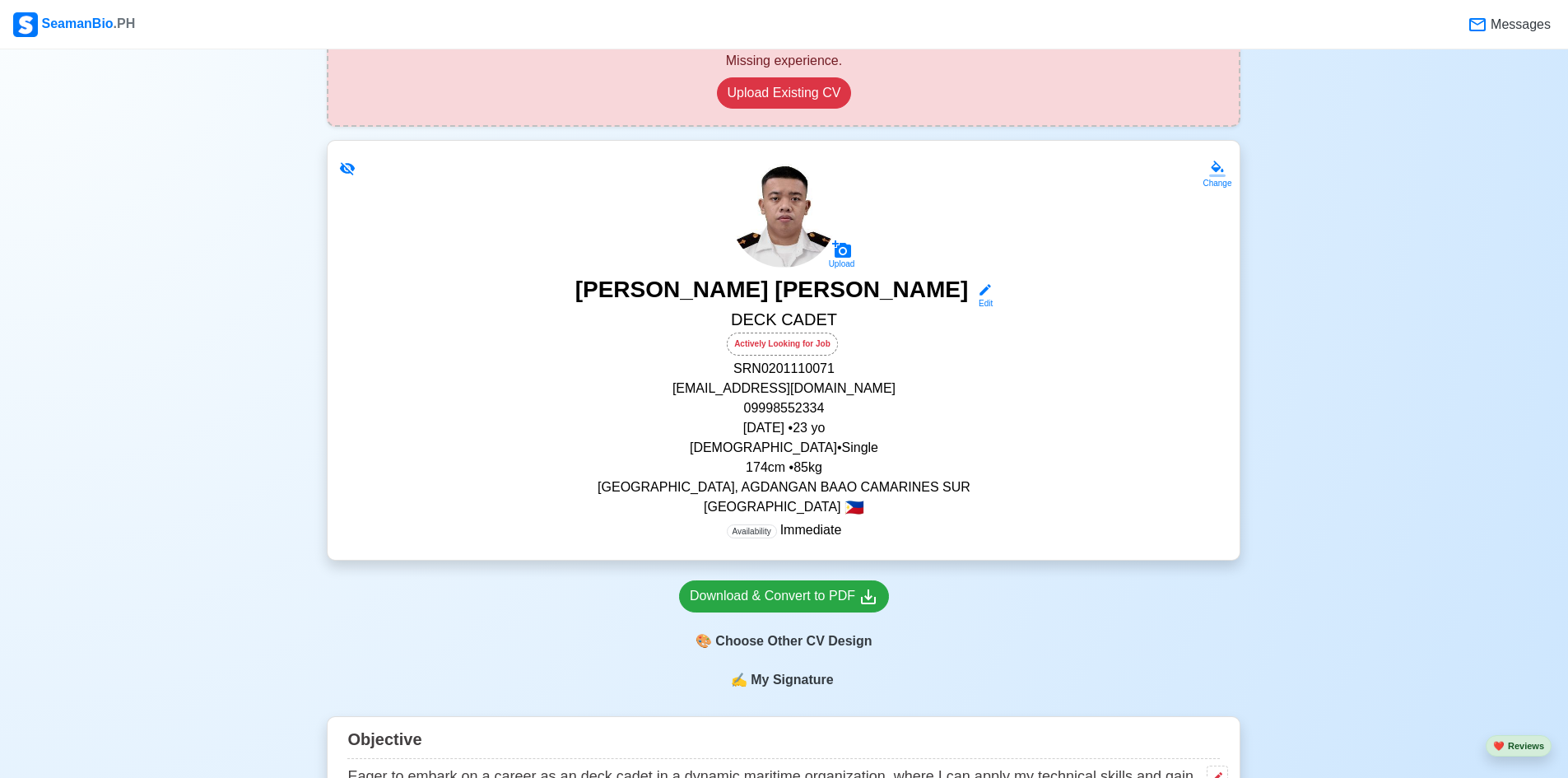
scroll to position [212, 0]
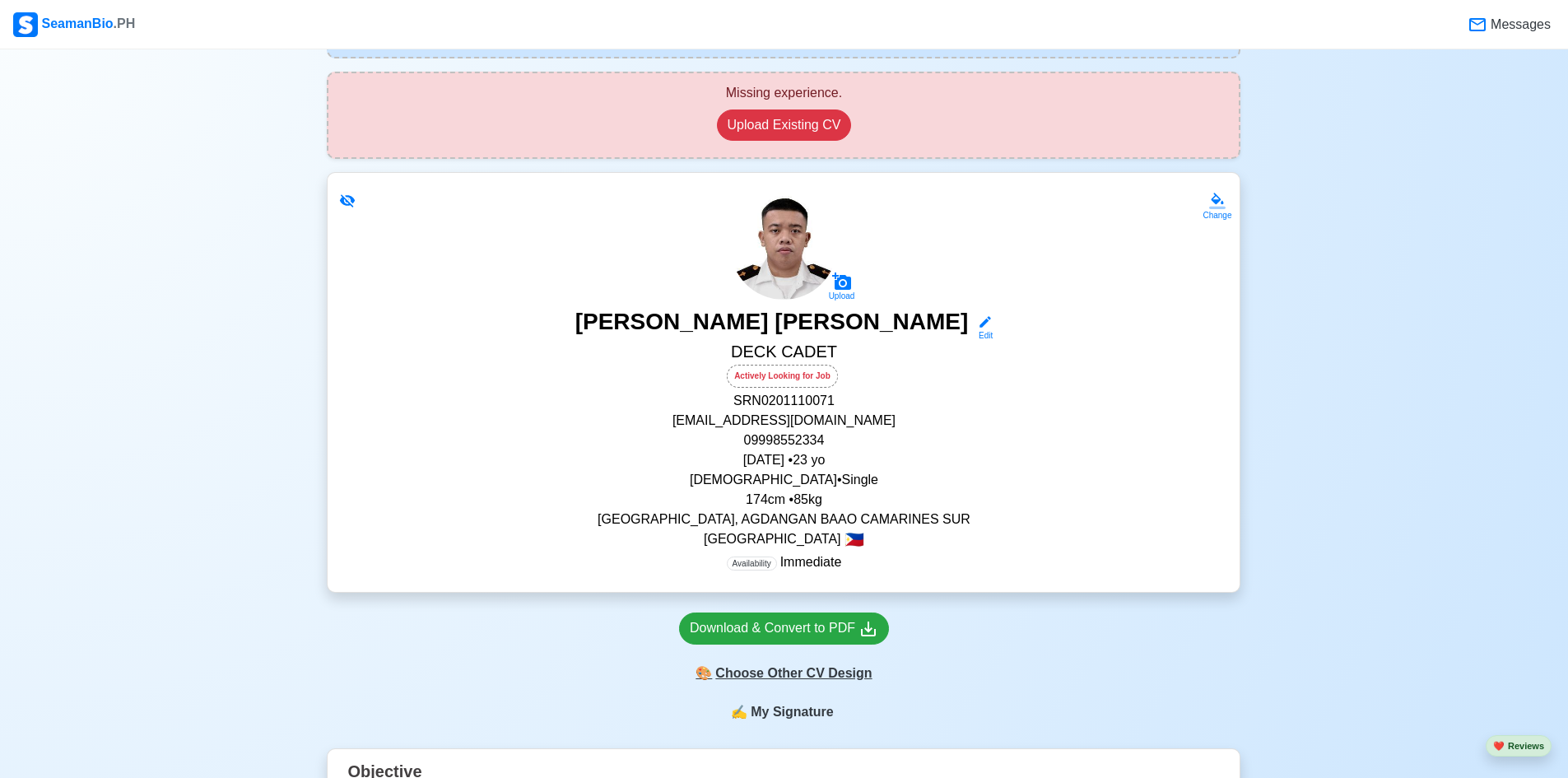
click at [844, 664] on div "🎨 Choose Other CV Design" at bounding box center [784, 674] width 210 height 31
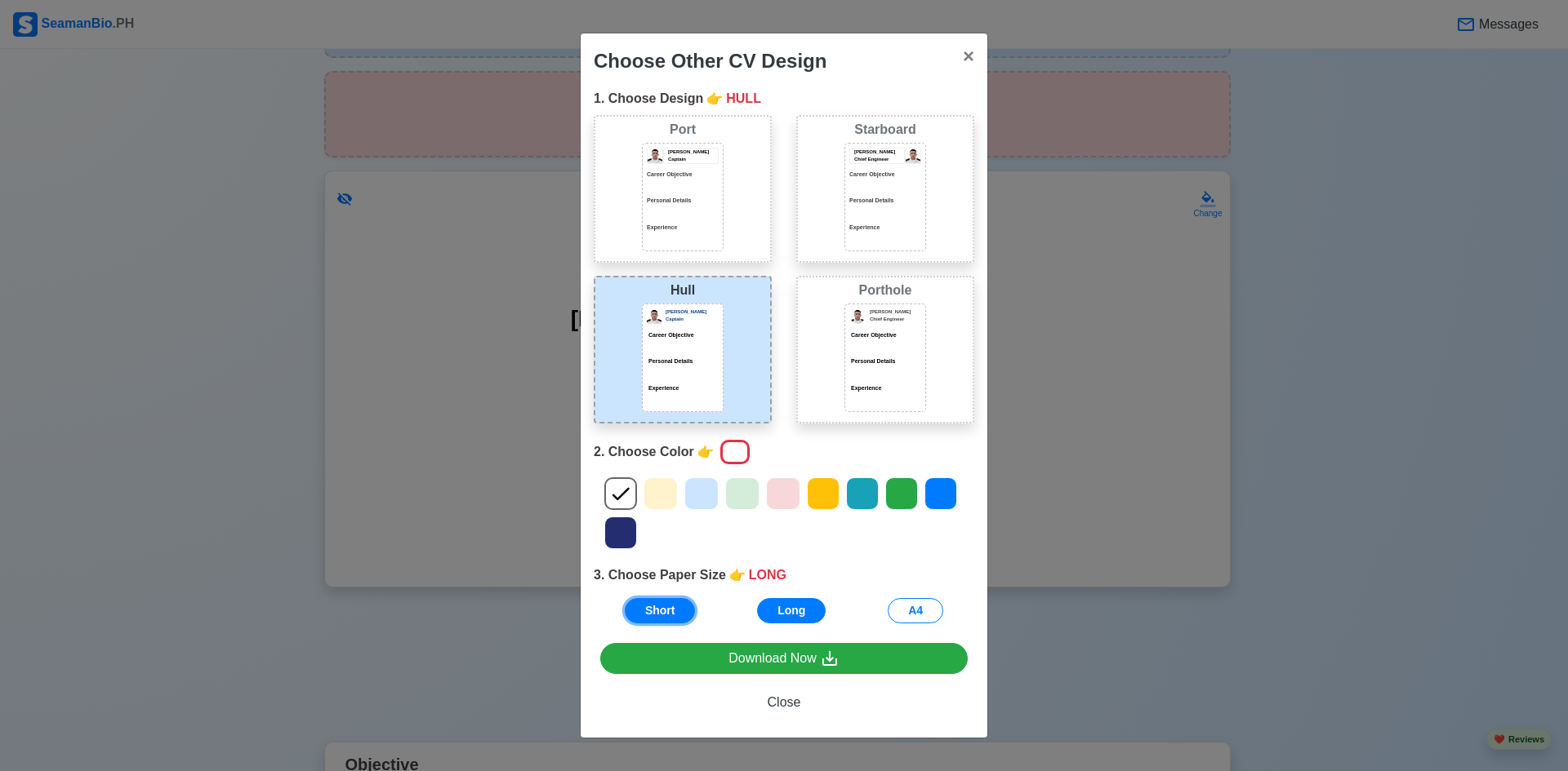
click at [650, 616] on button "Short" at bounding box center [660, 612] width 71 height 26
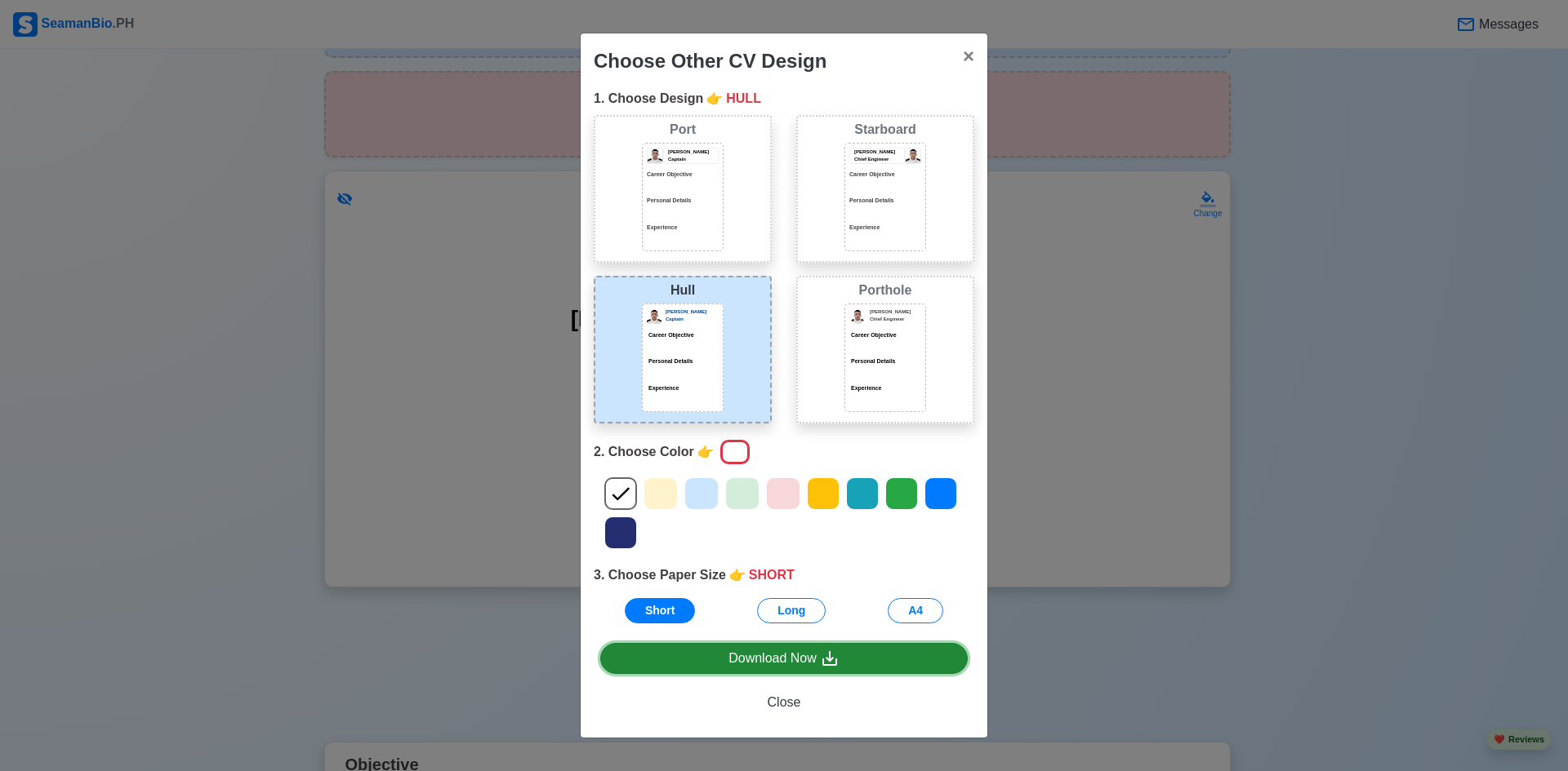
click at [723, 667] on link "Download Now" at bounding box center [783, 659] width 367 height 32
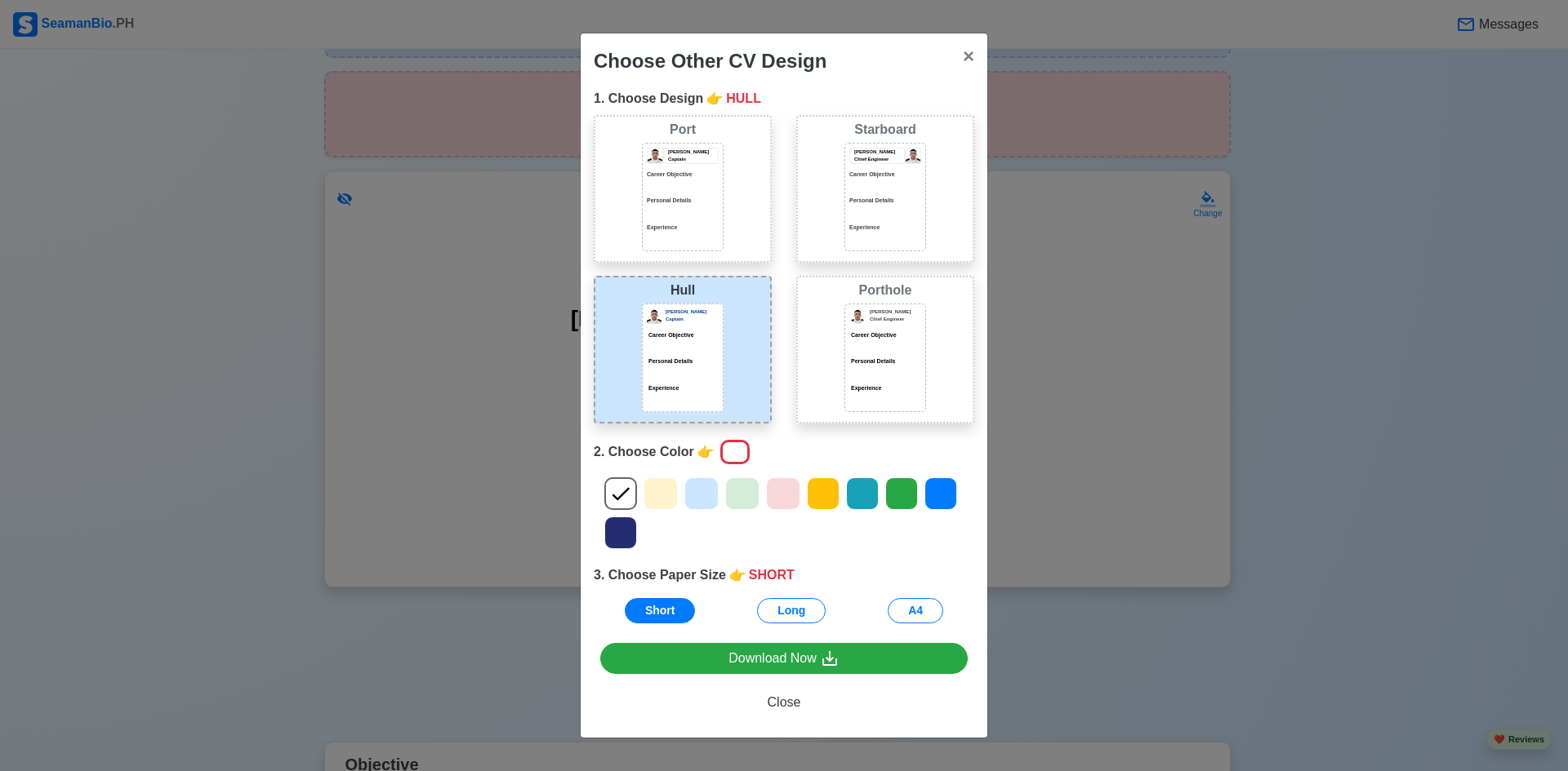
click at [1248, 77] on div "Choose Other CV Design × Close 1. Choose Design 👉 HULL Port [PERSON_NAME] Capta…" at bounding box center [784, 386] width 1568 height 771
click at [931, 610] on button "A4" at bounding box center [915, 612] width 56 height 26
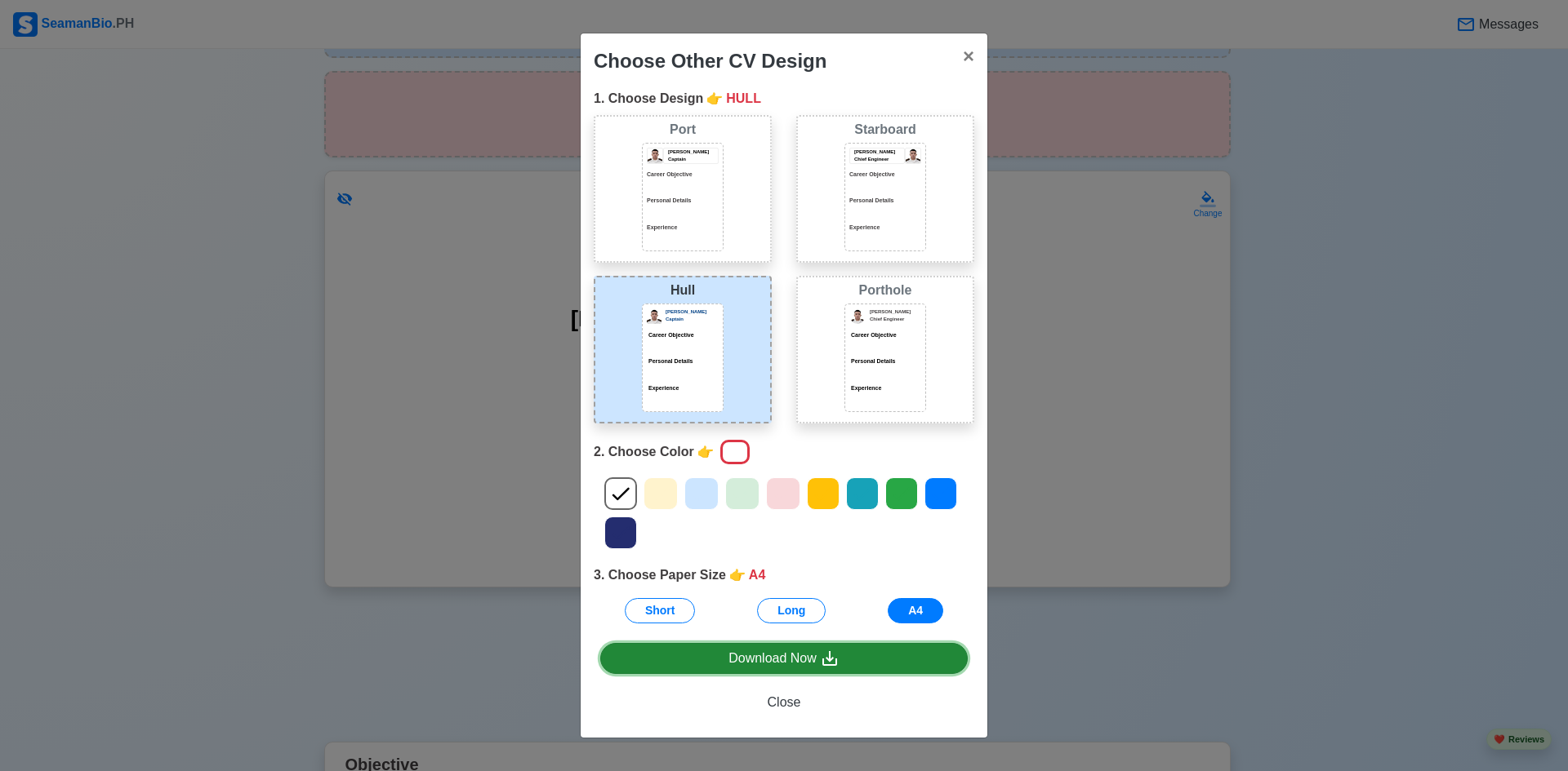
click at [872, 655] on link "Download Now" at bounding box center [783, 659] width 367 height 32
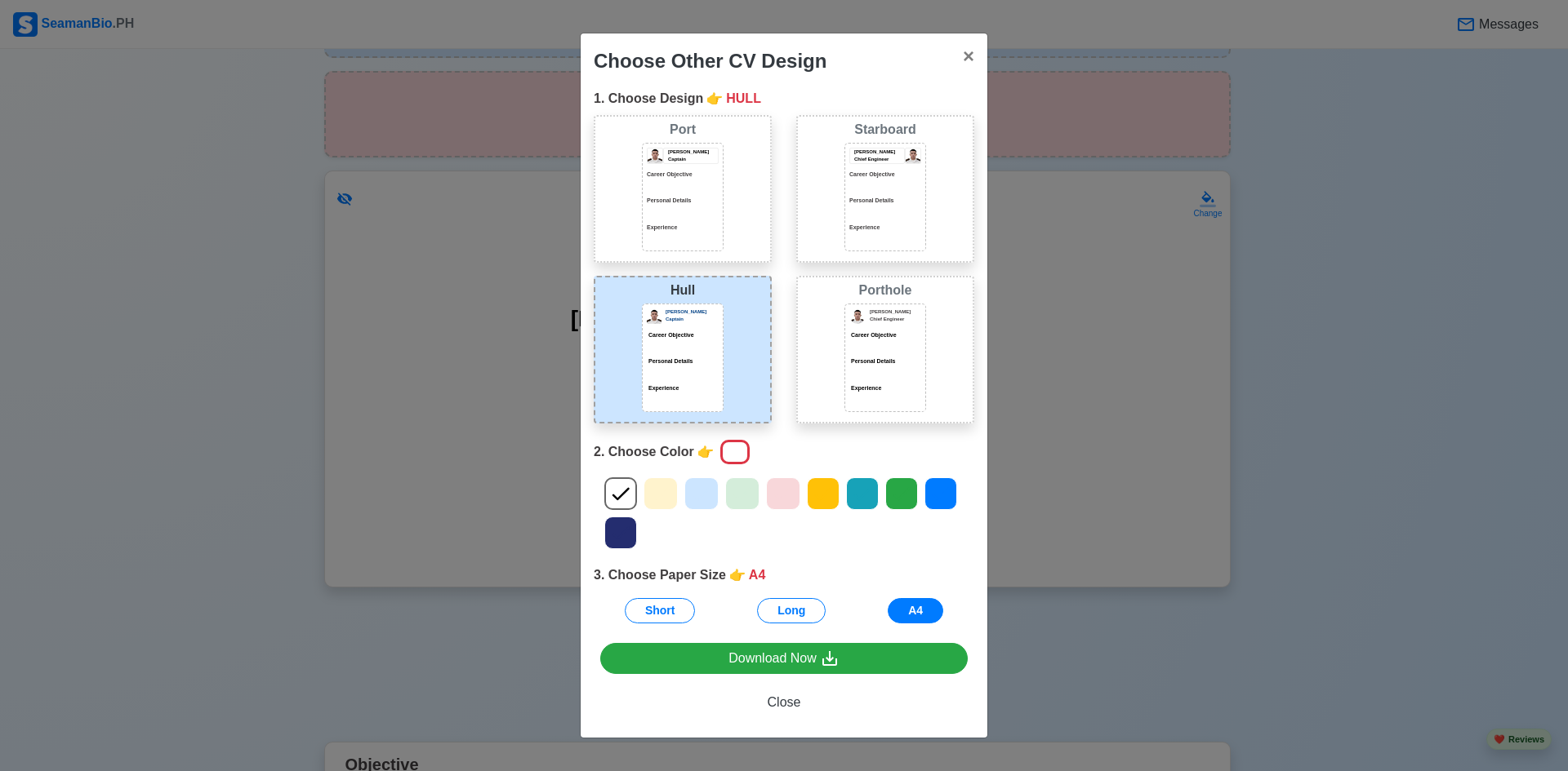
click at [908, 372] on div at bounding box center [884, 374] width 72 height 8
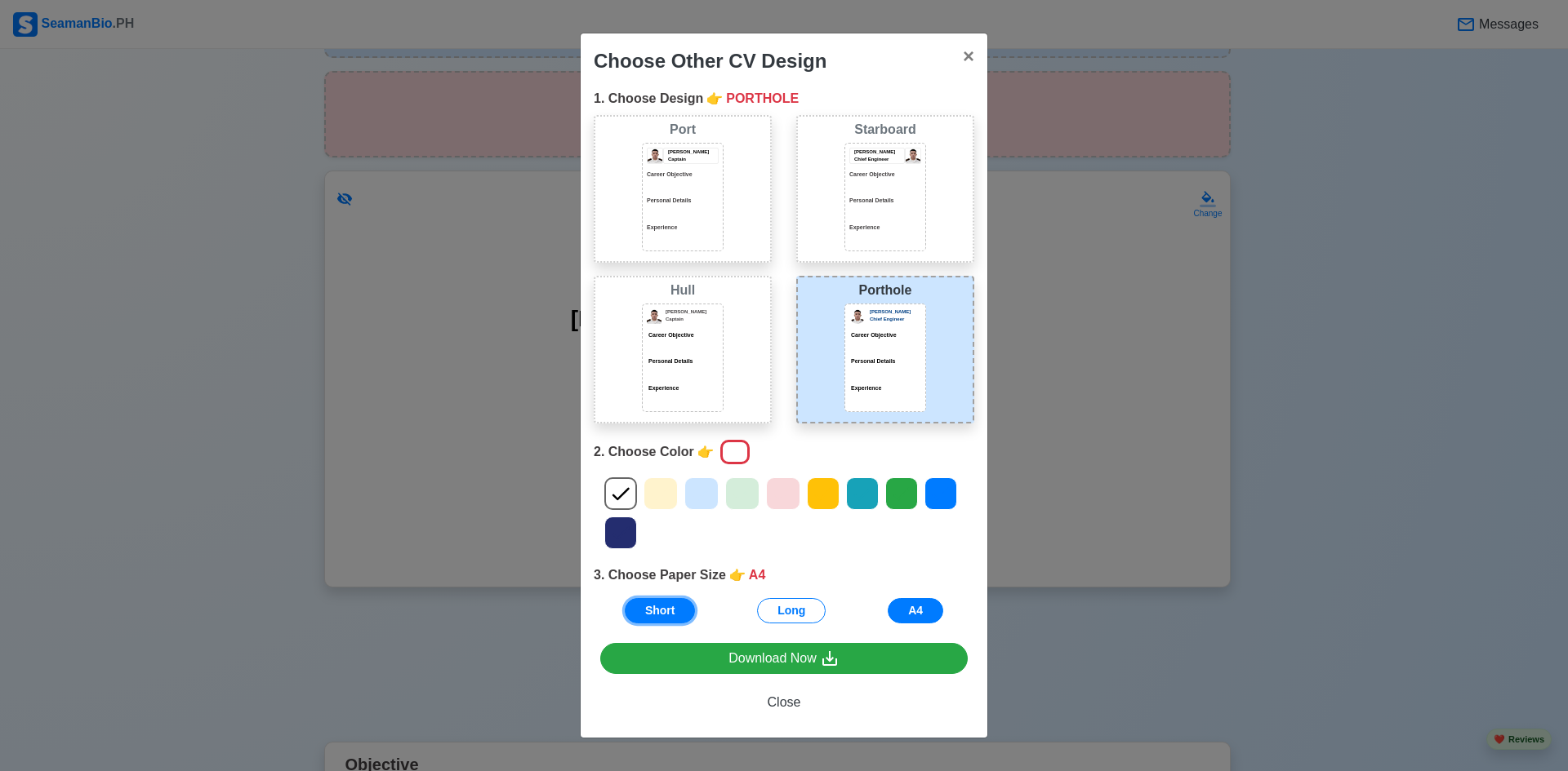
click at [665, 614] on button "Short" at bounding box center [660, 612] width 71 height 26
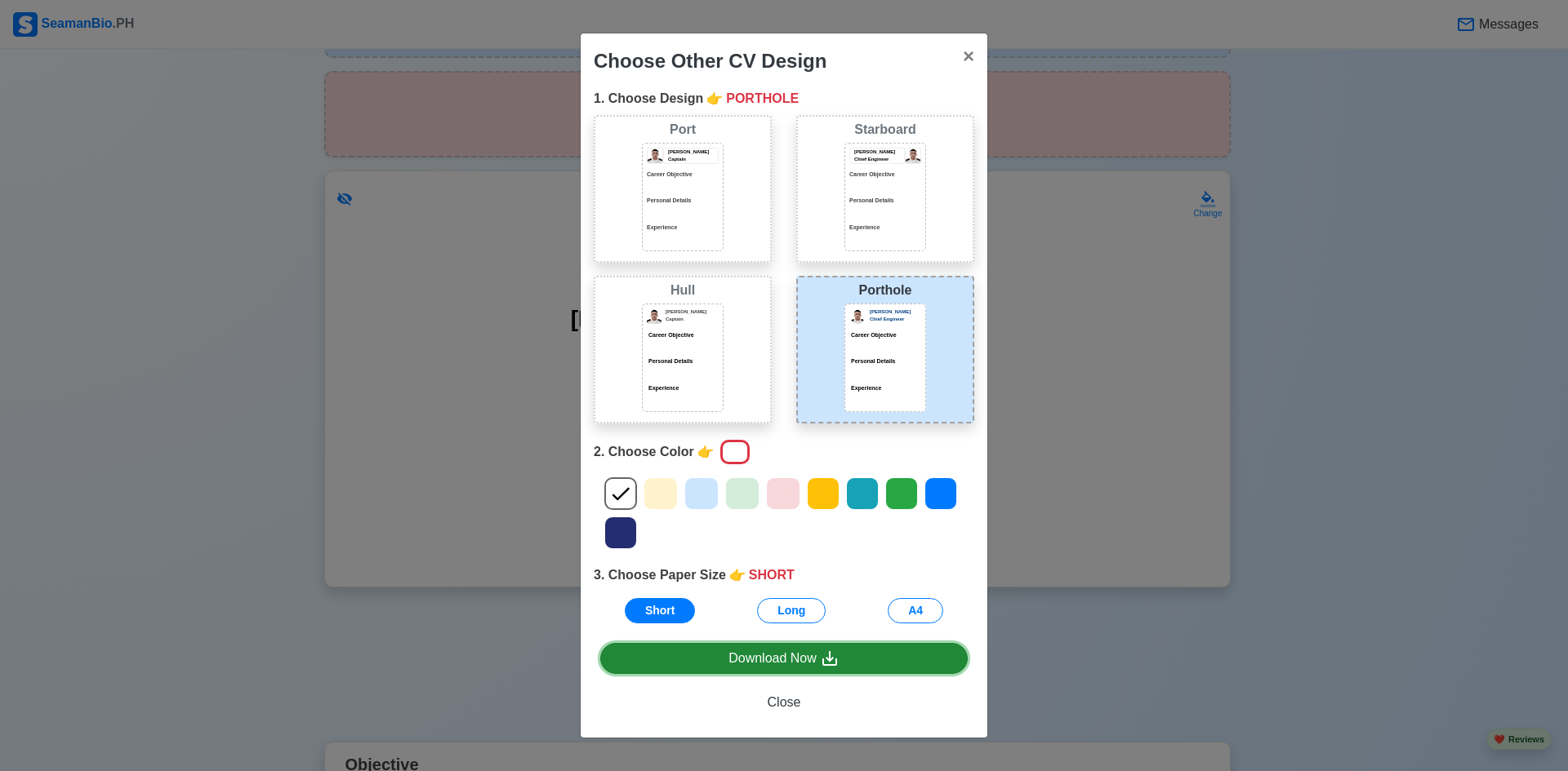
click at [732, 658] on div "Download Now" at bounding box center [784, 659] width 111 height 20
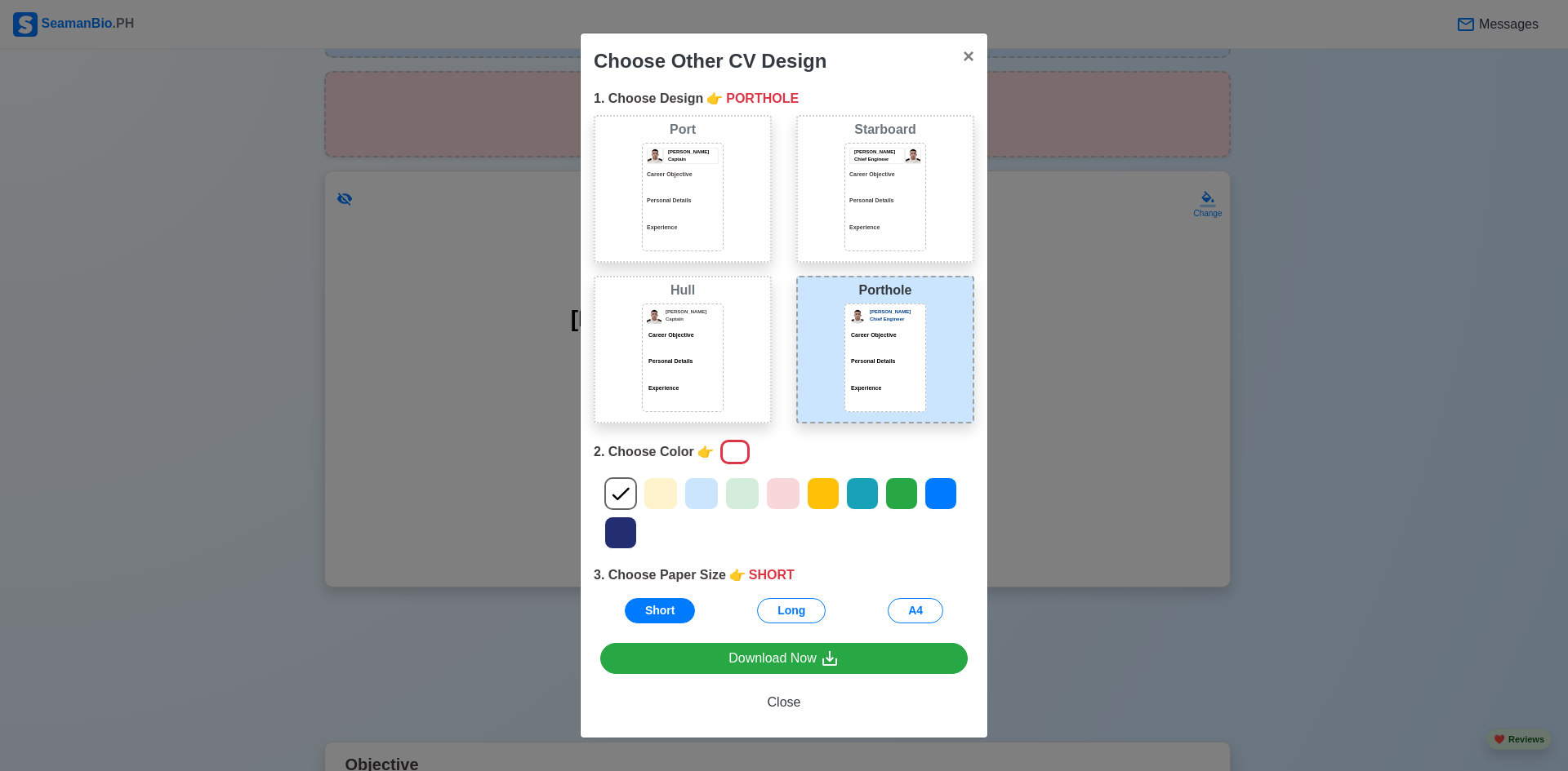
click at [696, 168] on div "[PERSON_NAME] Captain Career Objective Personal Details Experience" at bounding box center [683, 197] width 82 height 108
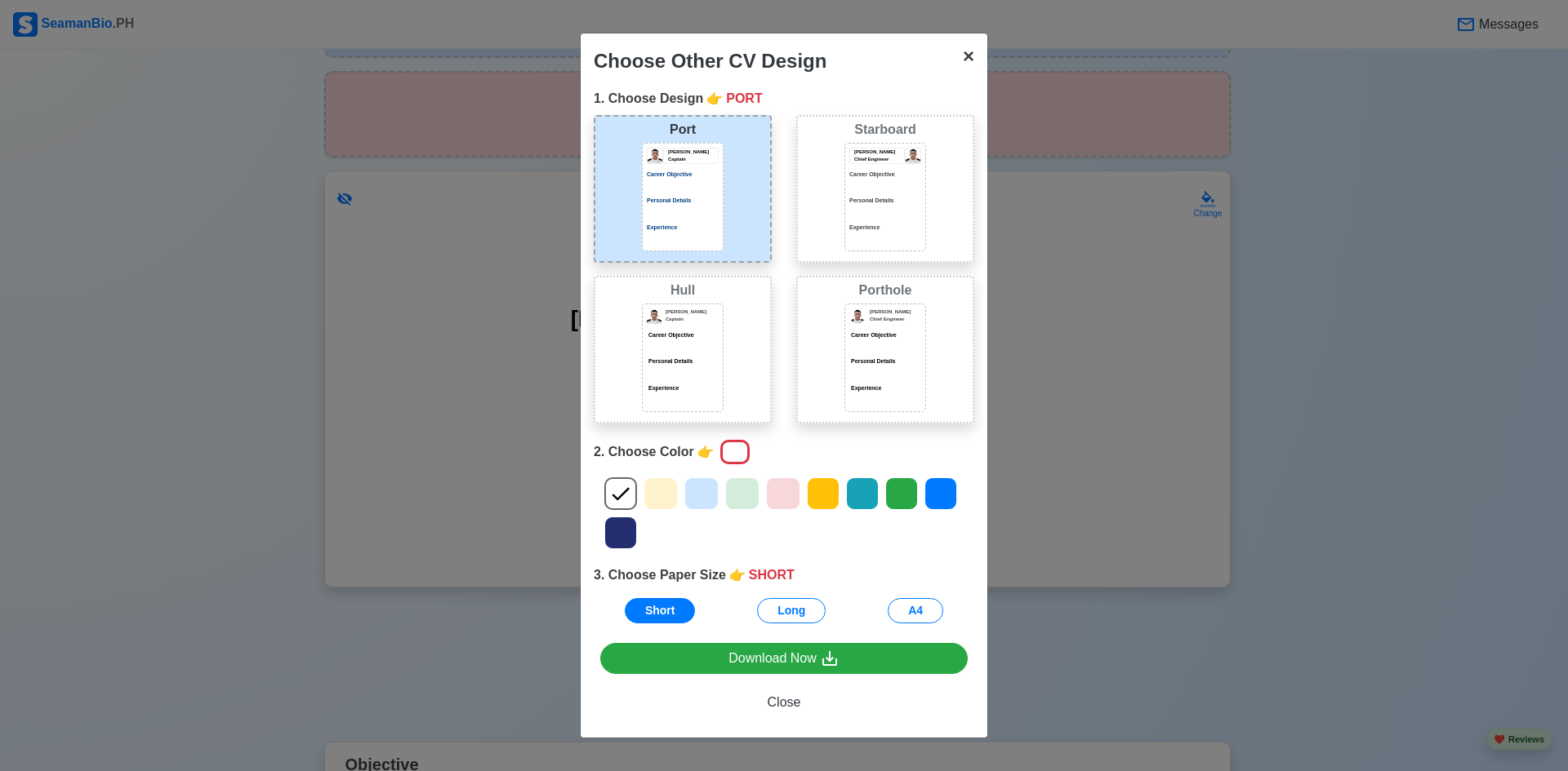
click at [965, 55] on span "×" at bounding box center [968, 56] width 12 height 22
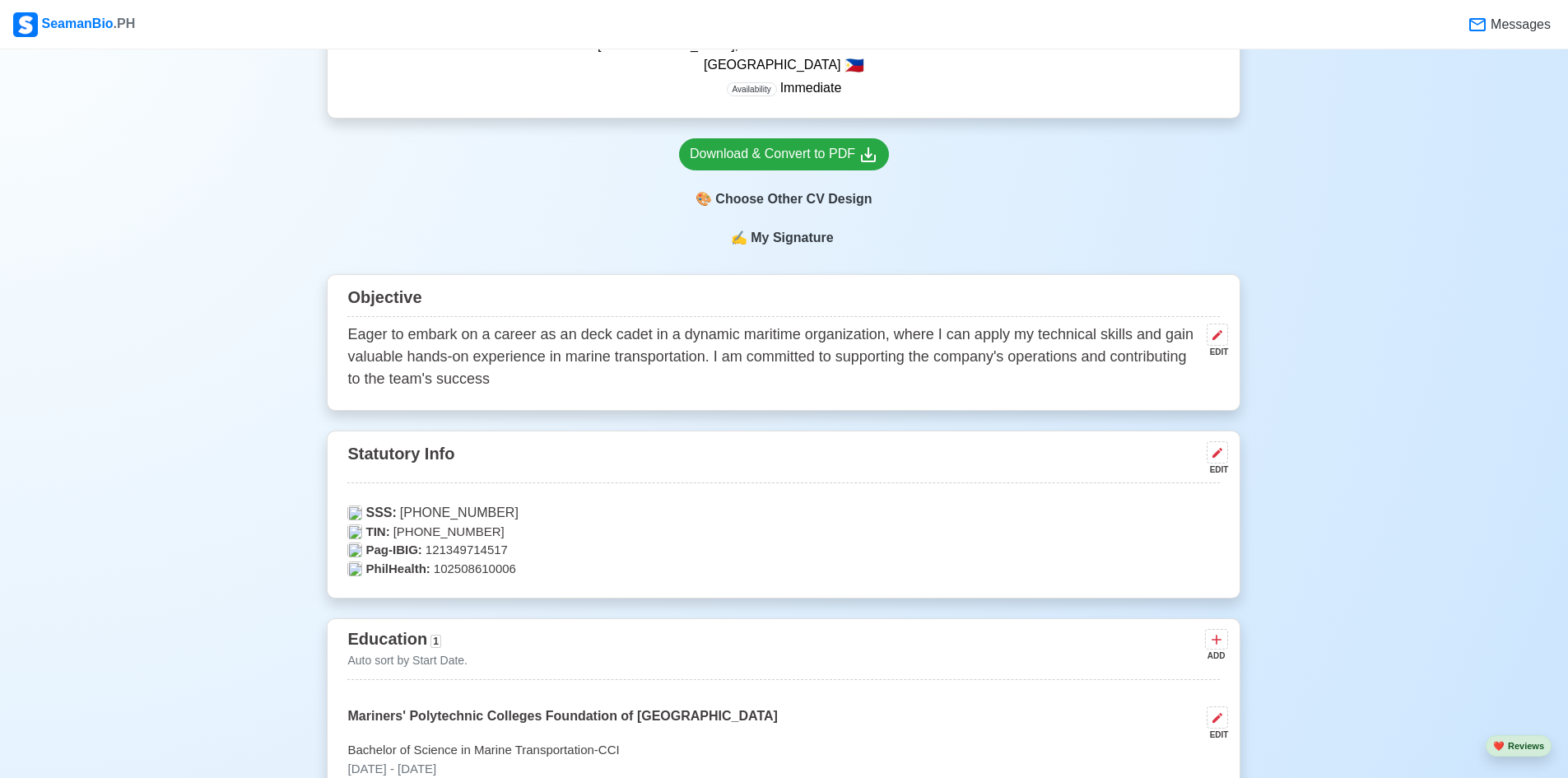
scroll to position [577, 0]
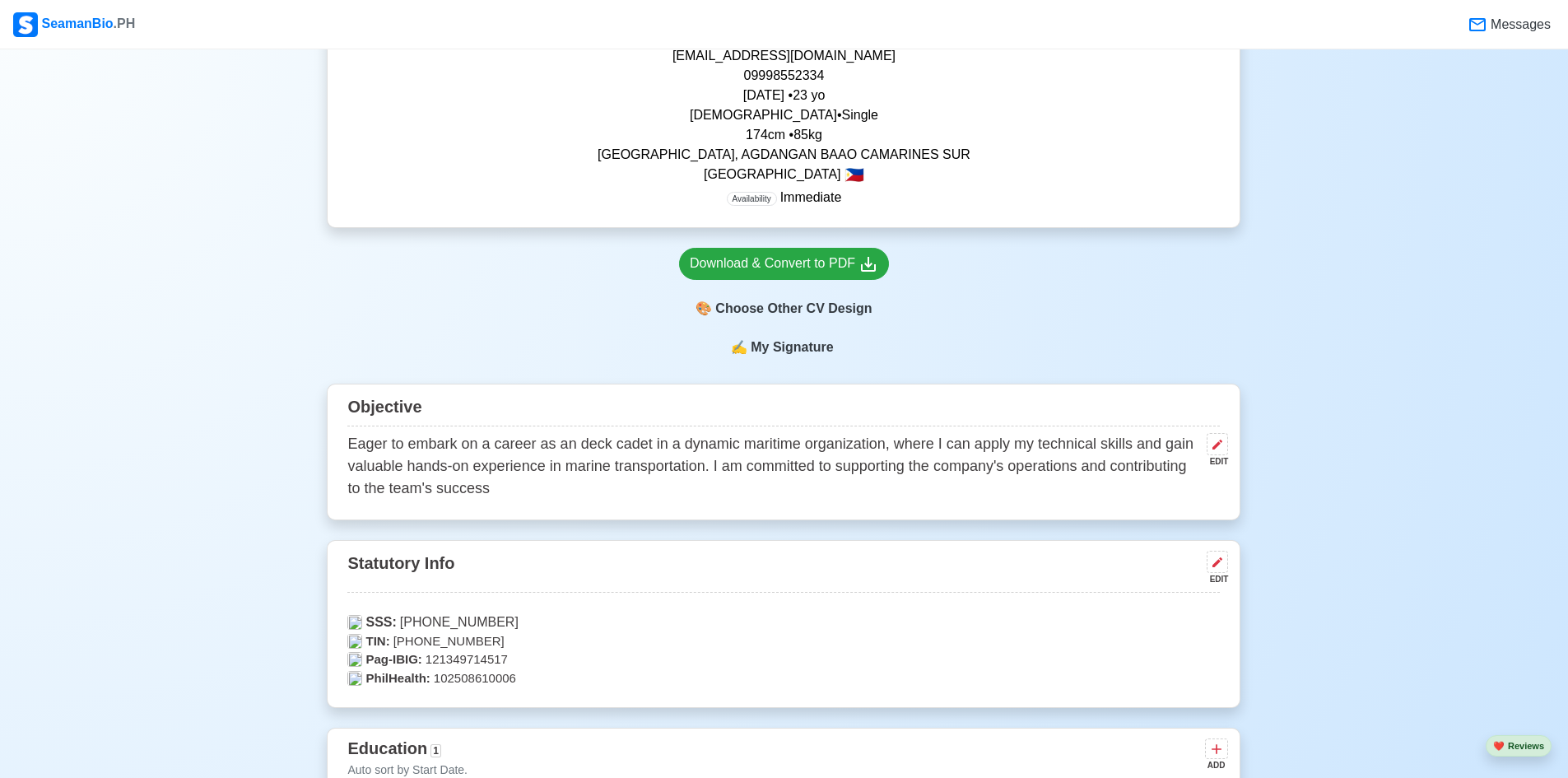
click at [802, 351] on span "My Signature" at bounding box center [791, 347] width 89 height 19
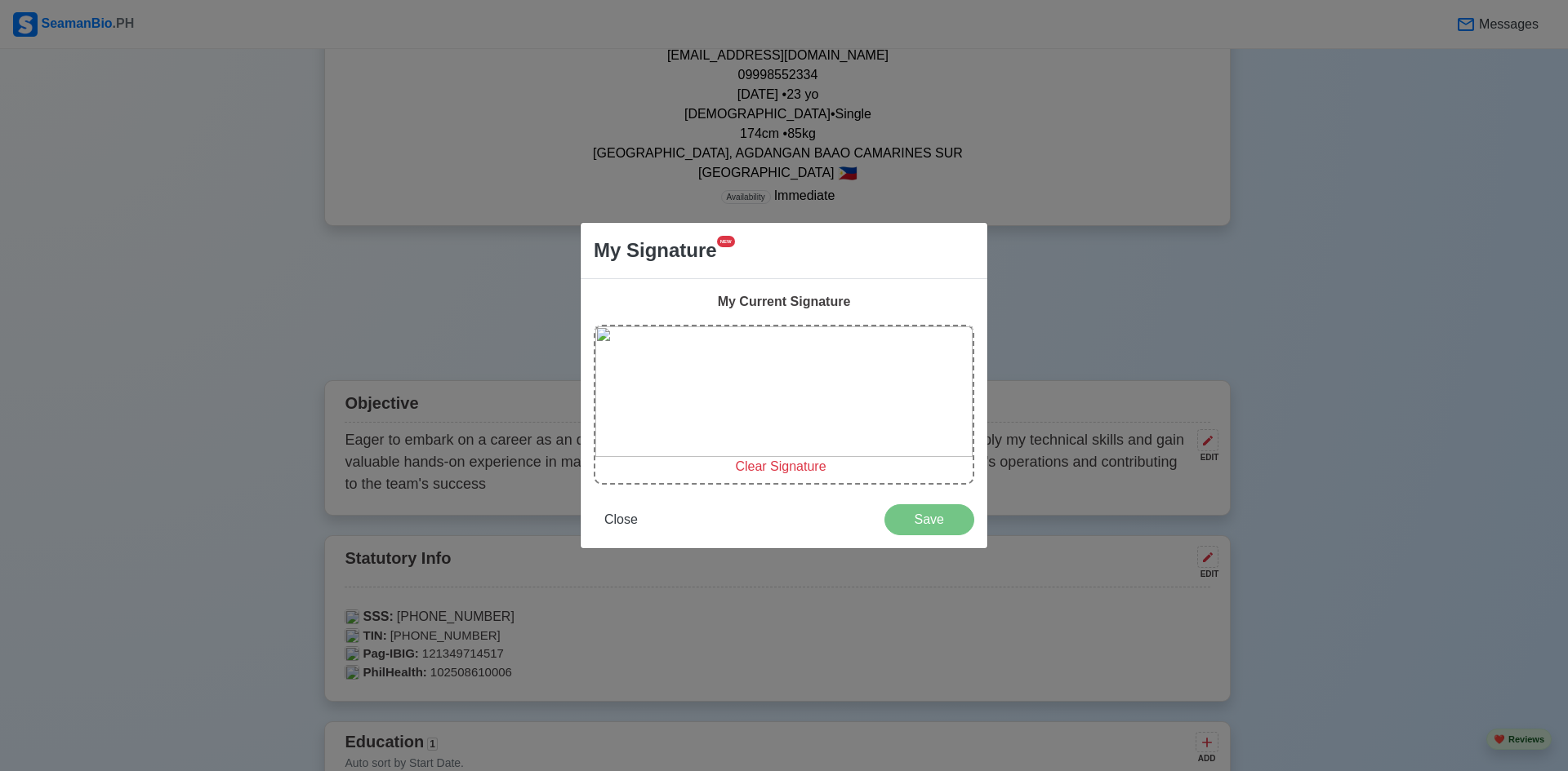
click at [767, 466] on span "Clear Signature" at bounding box center [779, 466] width 90 height 14
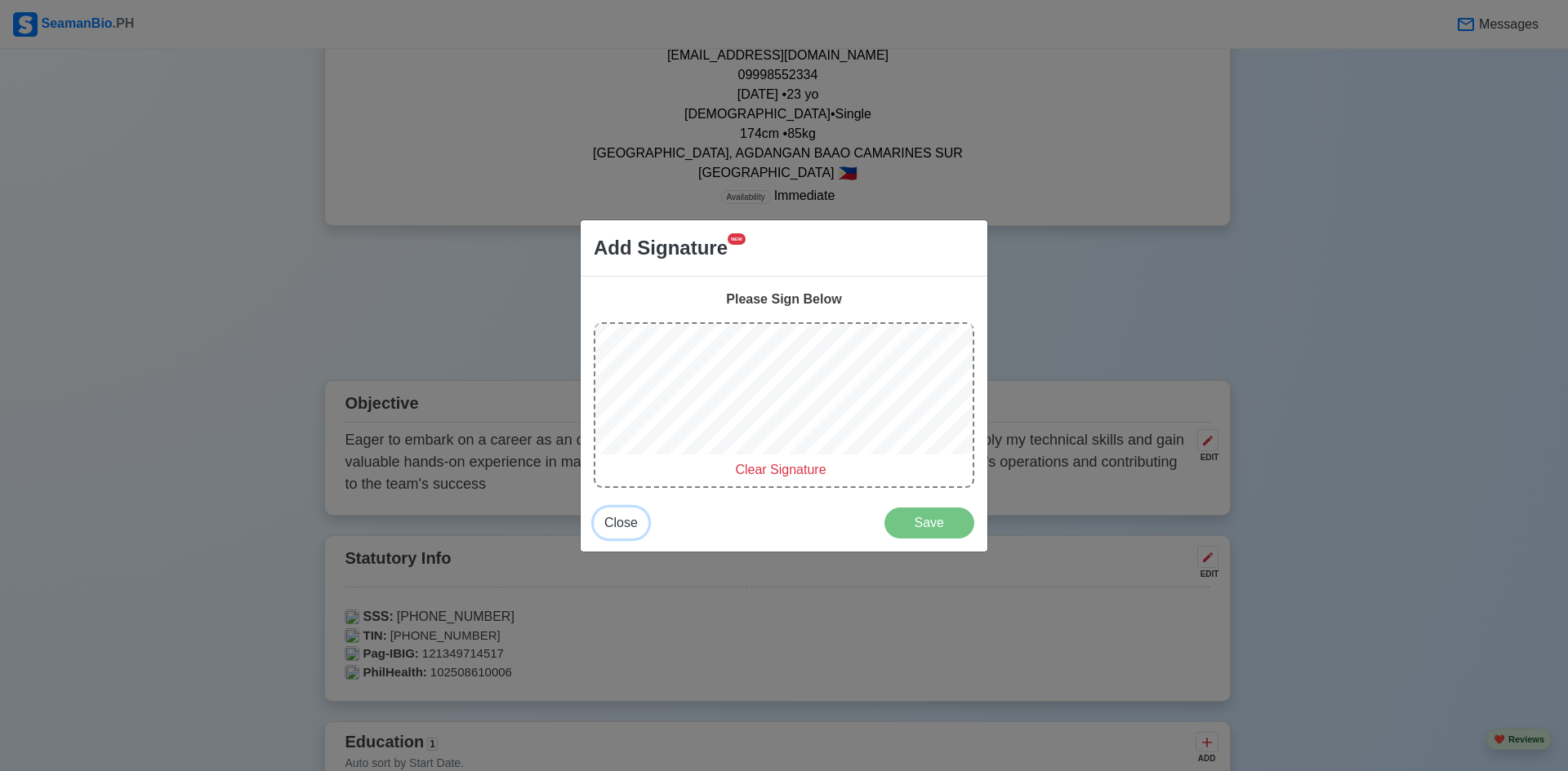
click at [617, 524] on span "Close" at bounding box center [621, 522] width 34 height 14
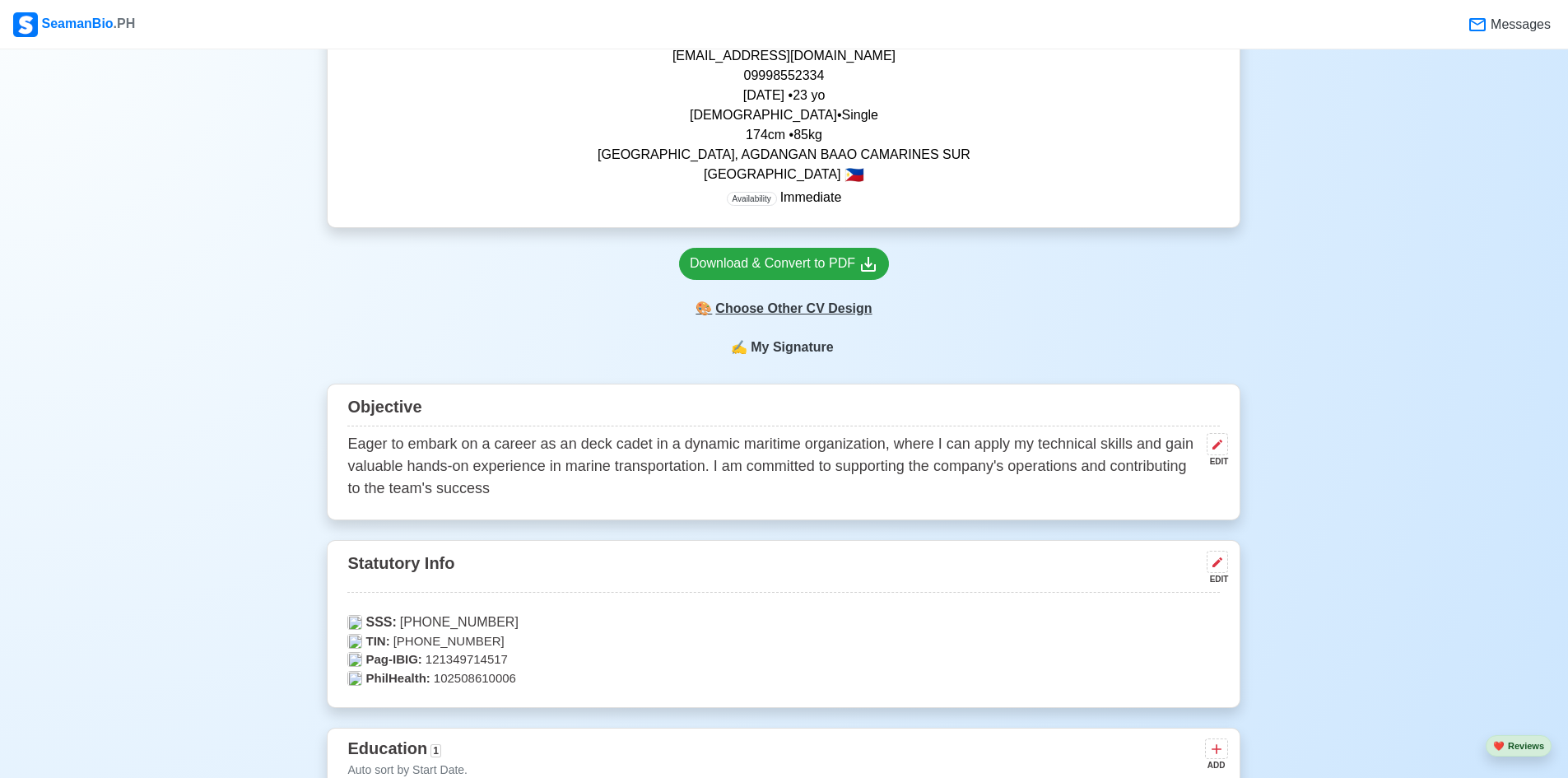
click at [805, 309] on div "🎨 Choose Other CV Design" at bounding box center [784, 309] width 210 height 31
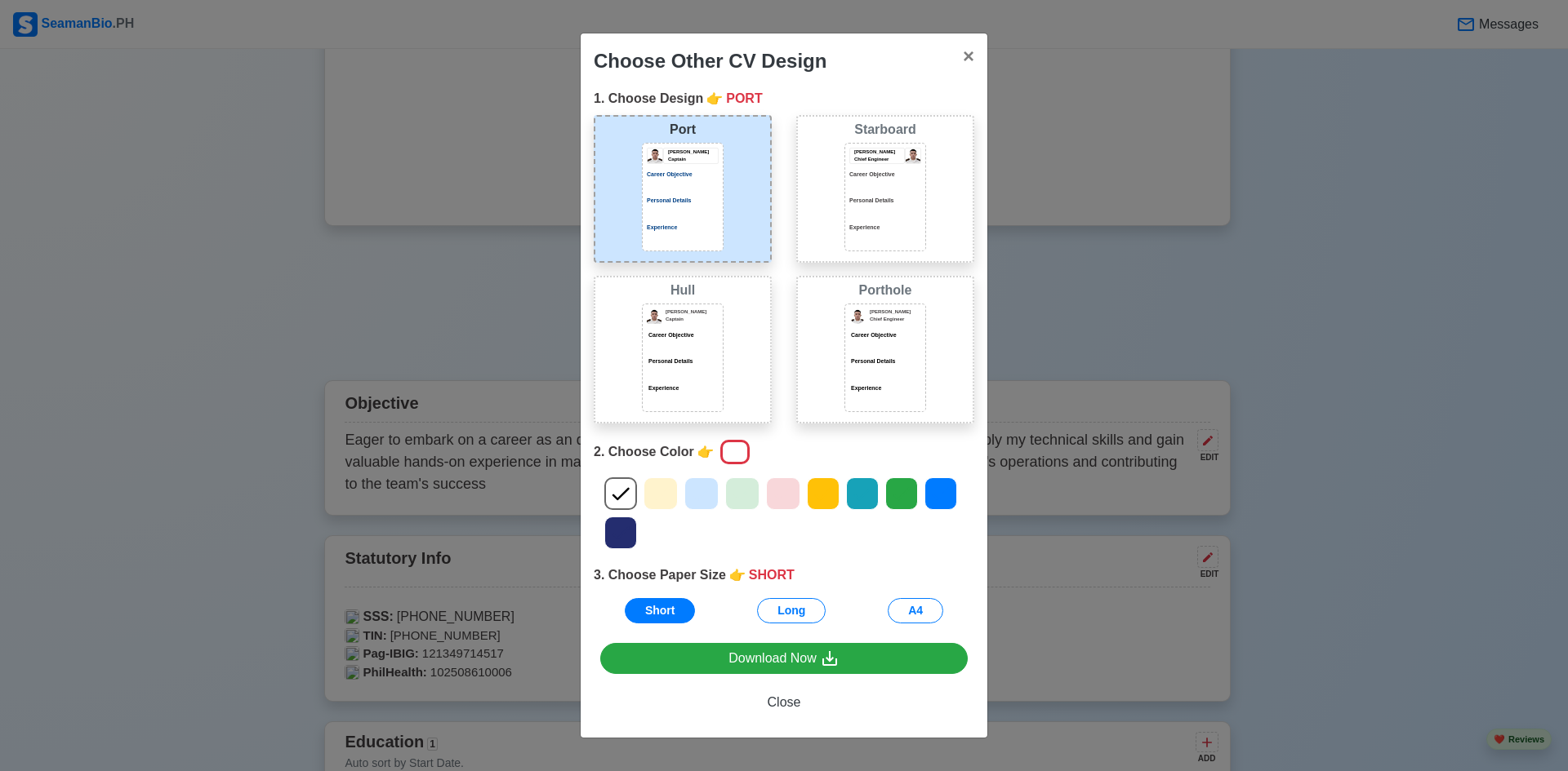
click at [841, 218] on div "Starboard [PERSON_NAME] Chief Engineer Career Objective Personal Details Experi…" at bounding box center [884, 189] width 178 height 148
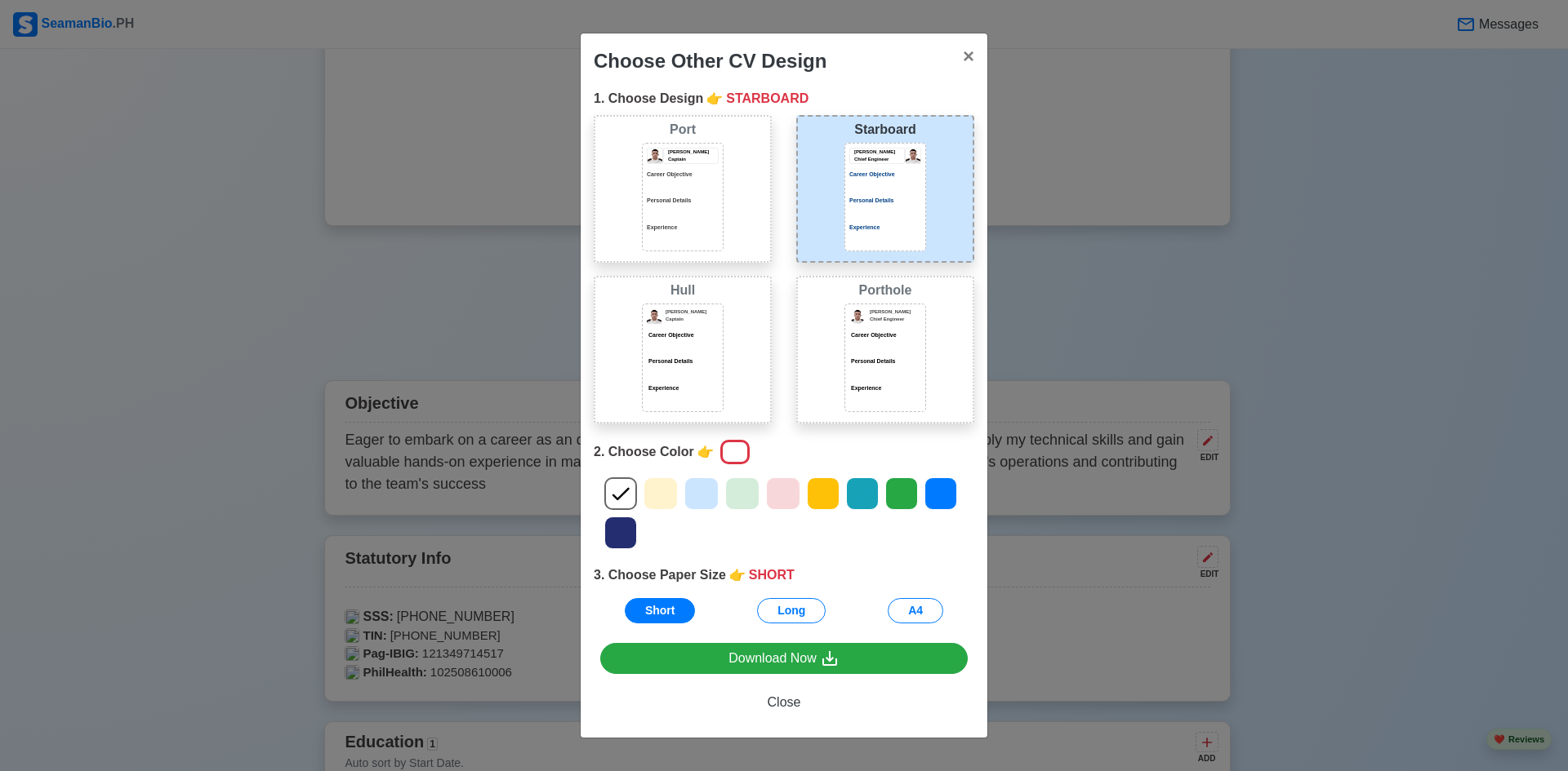
click at [684, 324] on div "[PERSON_NAME] Captain Career Objective Personal Details Experience" at bounding box center [683, 357] width 82 height 108
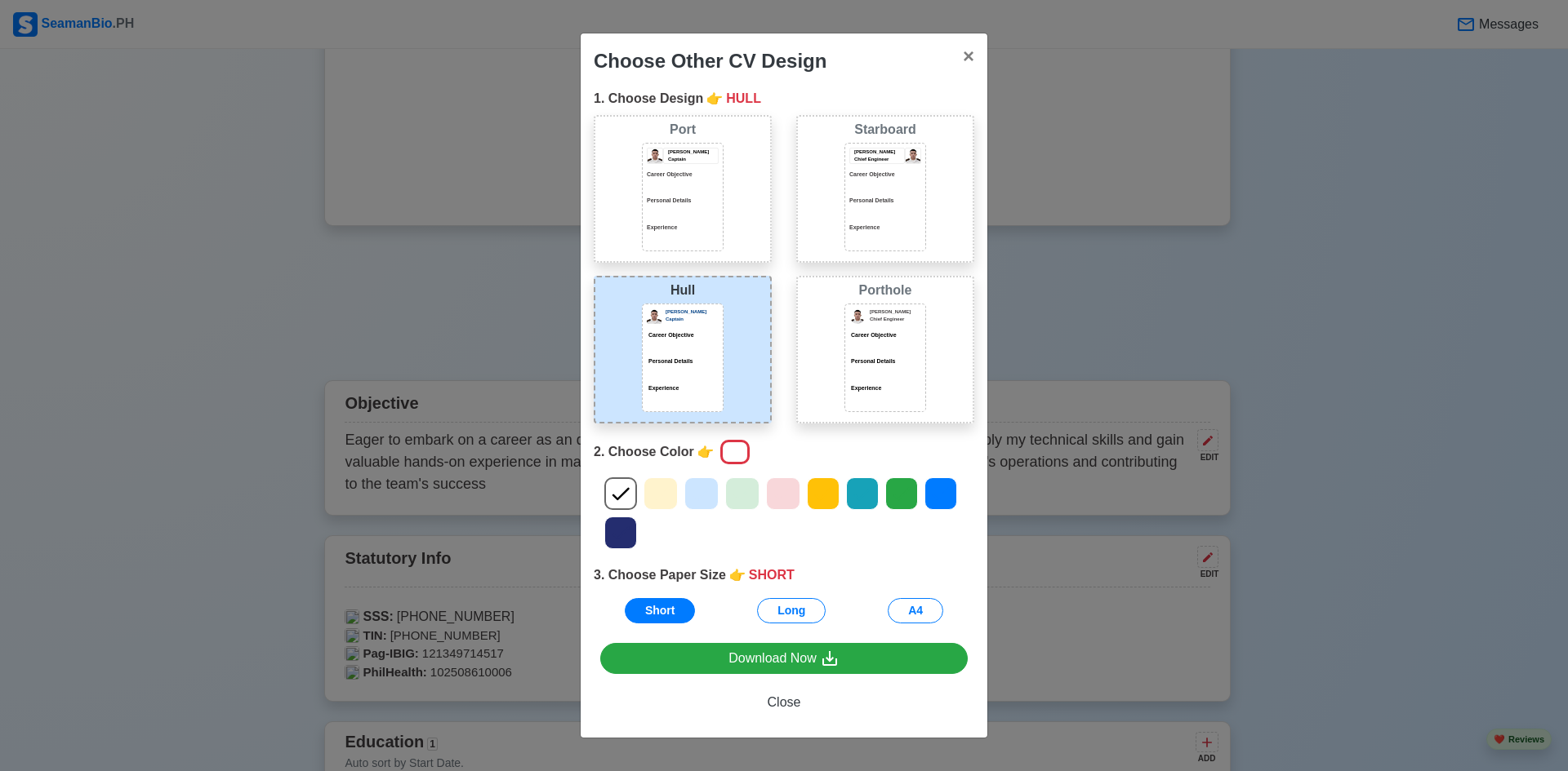
click at [722, 227] on div "[PERSON_NAME] Captain Career Objective Personal Details Experience" at bounding box center [683, 197] width 82 height 108
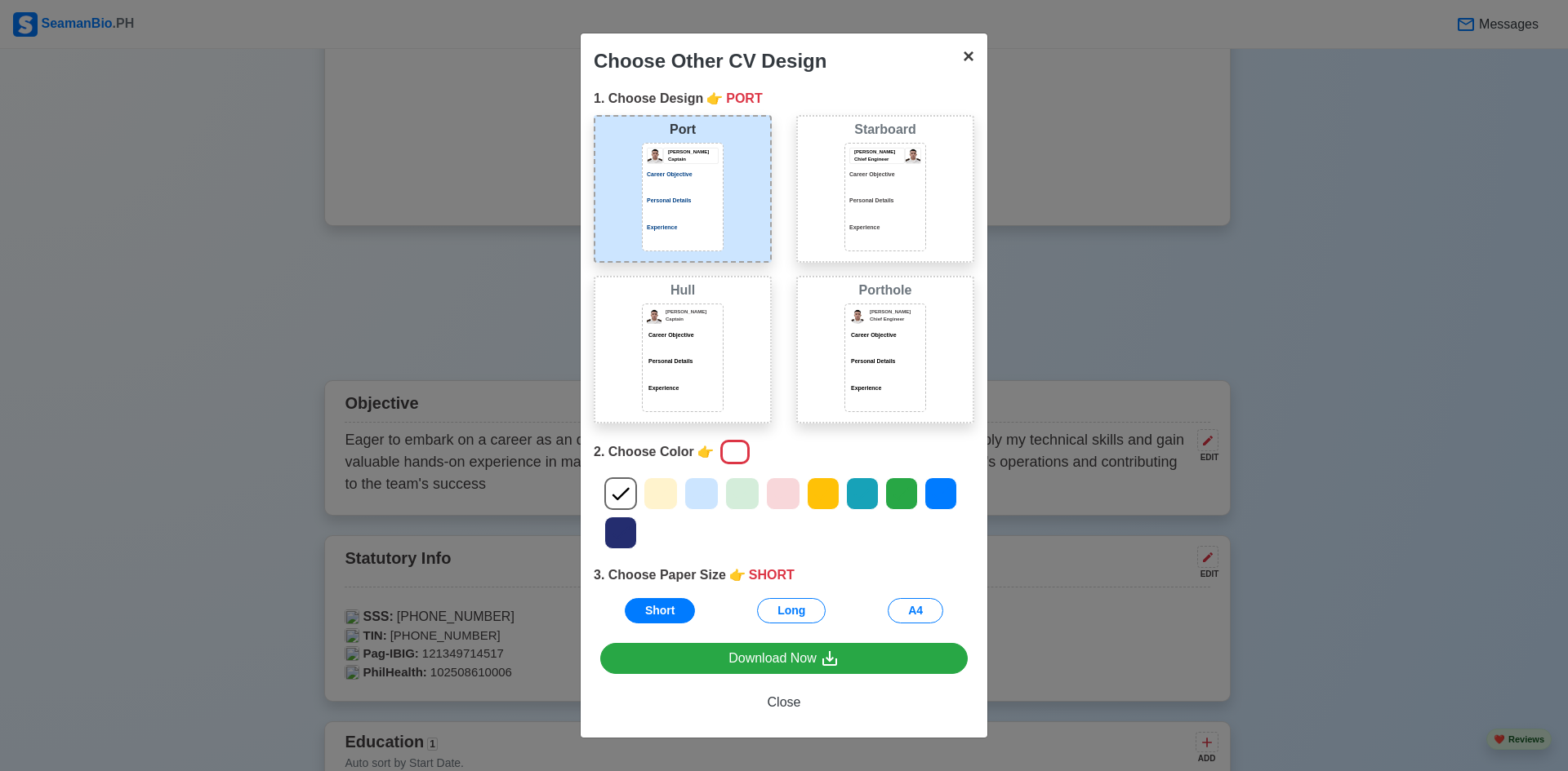
click at [969, 67] on span "×" at bounding box center [968, 56] width 12 height 22
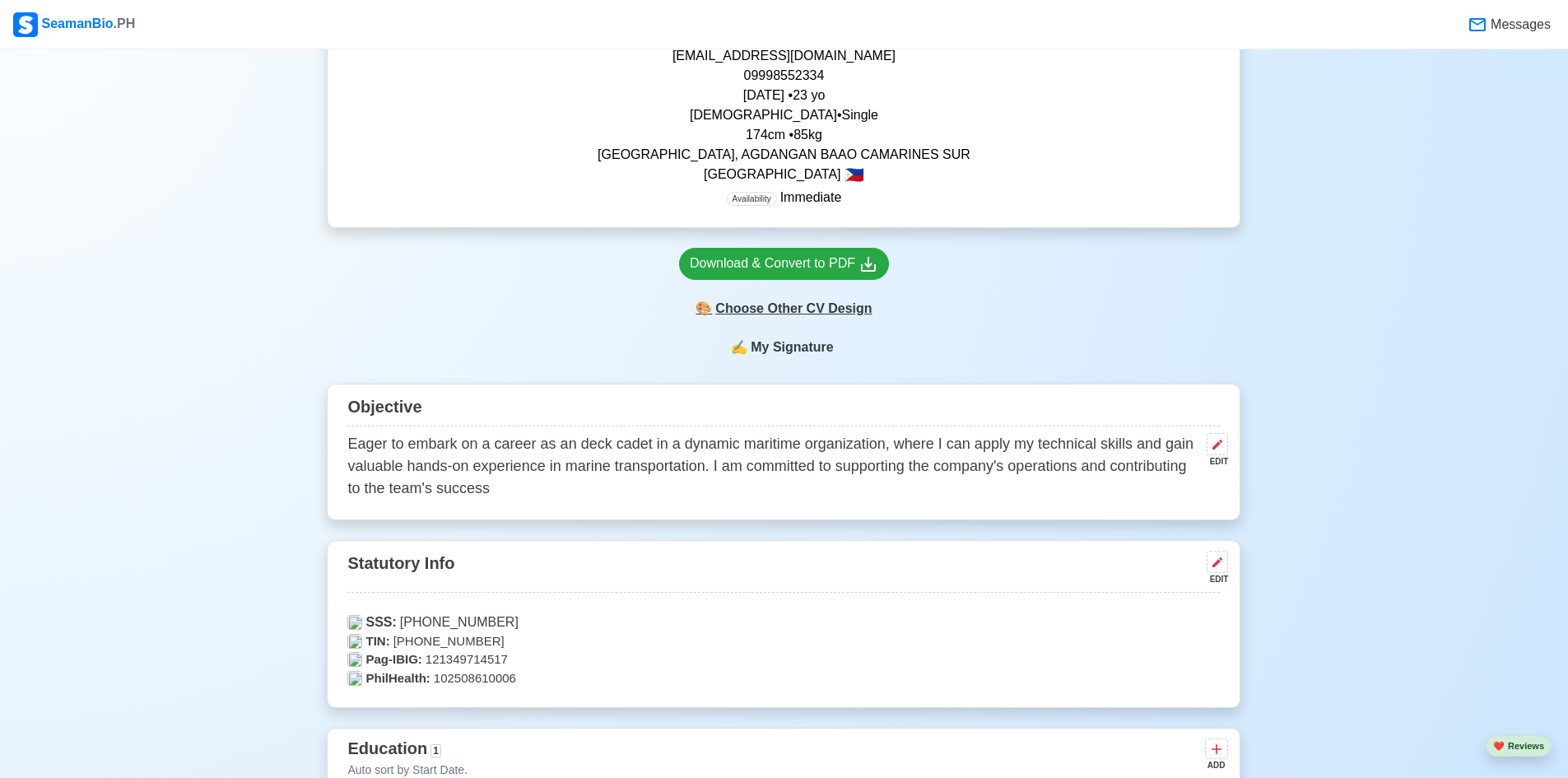
click at [785, 320] on div "🎨 Choose Other CV Design" at bounding box center [784, 309] width 210 height 31
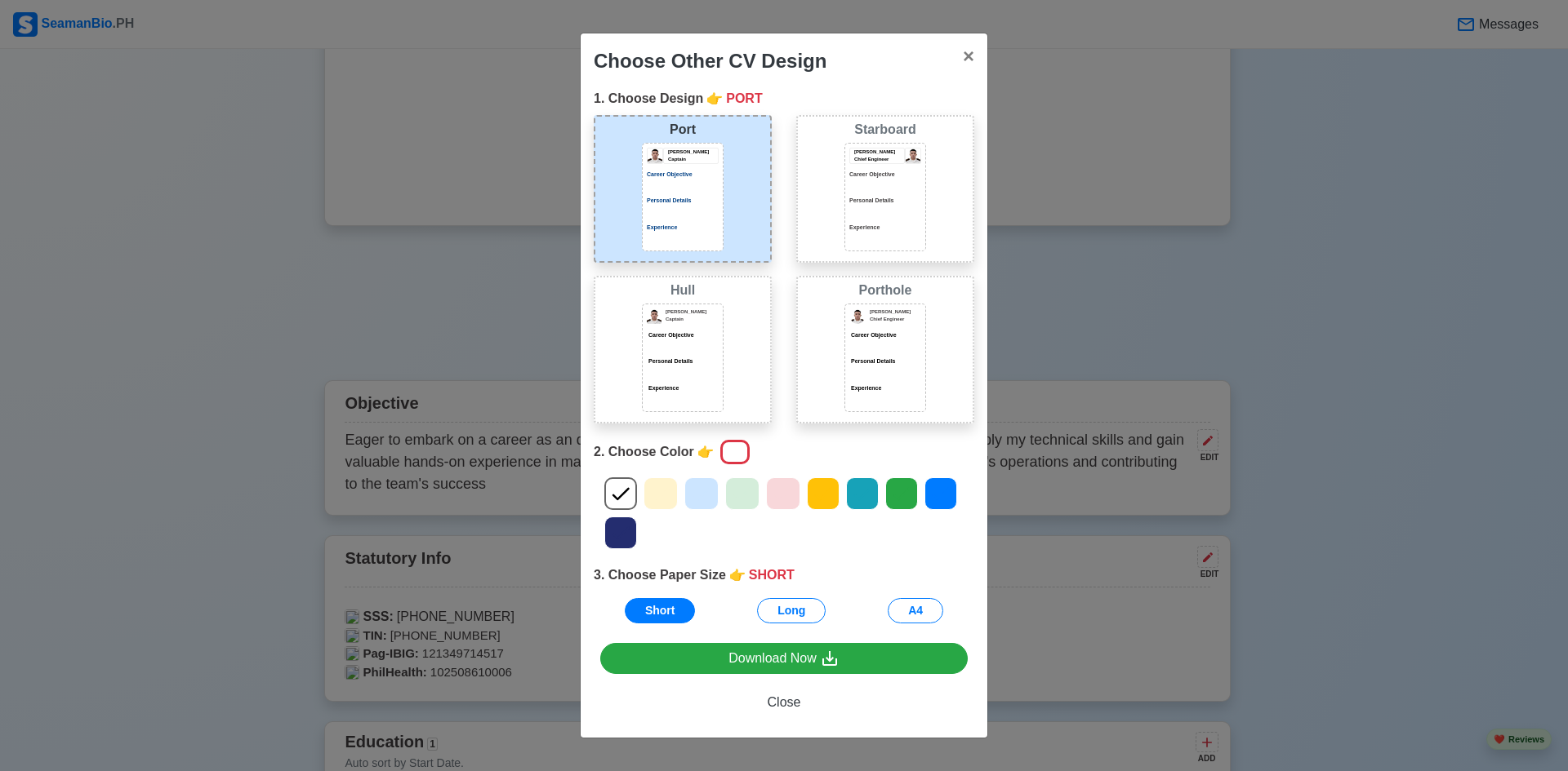
click at [707, 360] on p "Personal Details" at bounding box center [682, 362] width 72 height 9
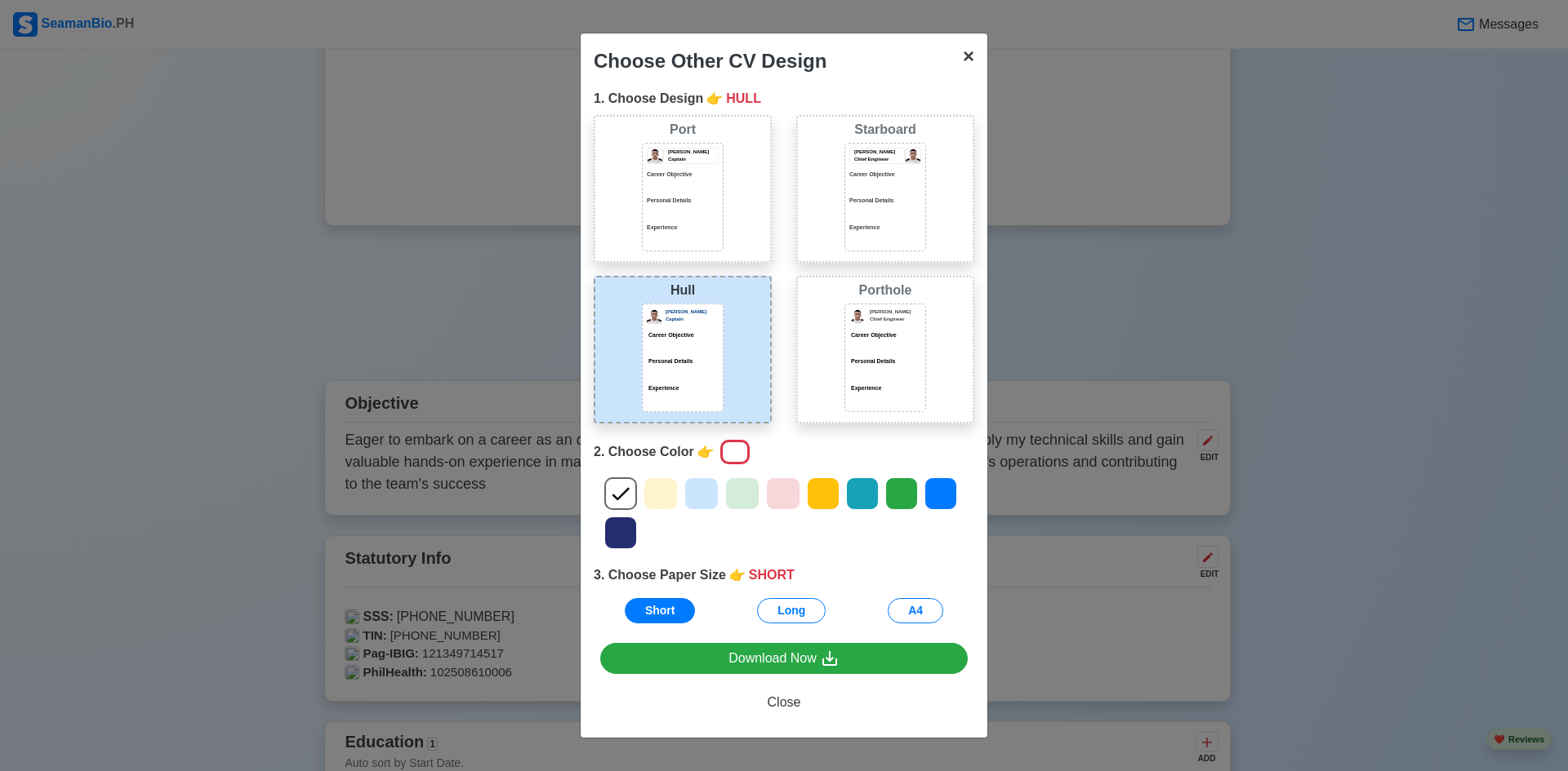
click at [963, 65] on span "×" at bounding box center [968, 56] width 12 height 22
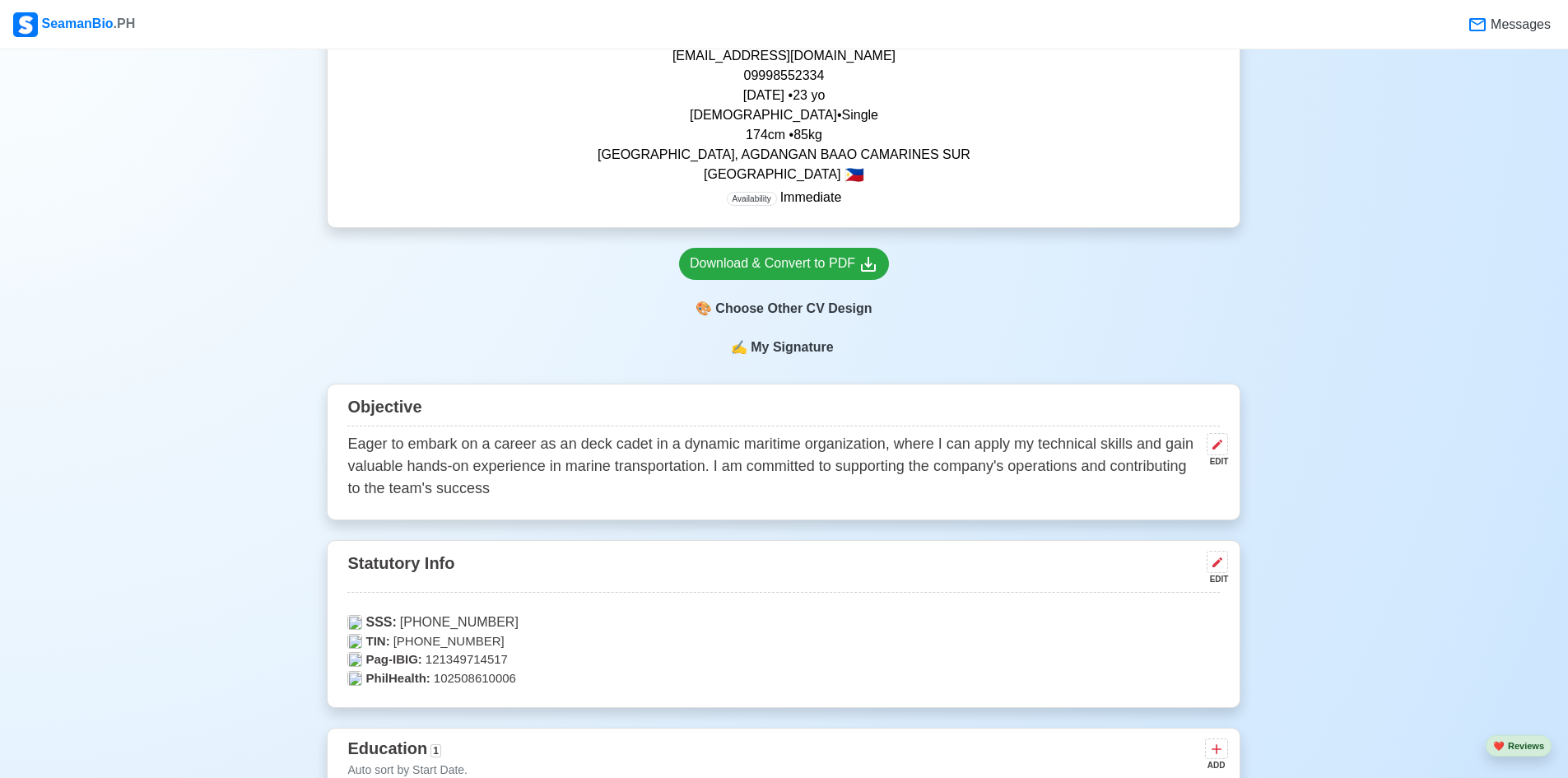
click at [774, 201] on span "Availability" at bounding box center [752, 199] width 51 height 14
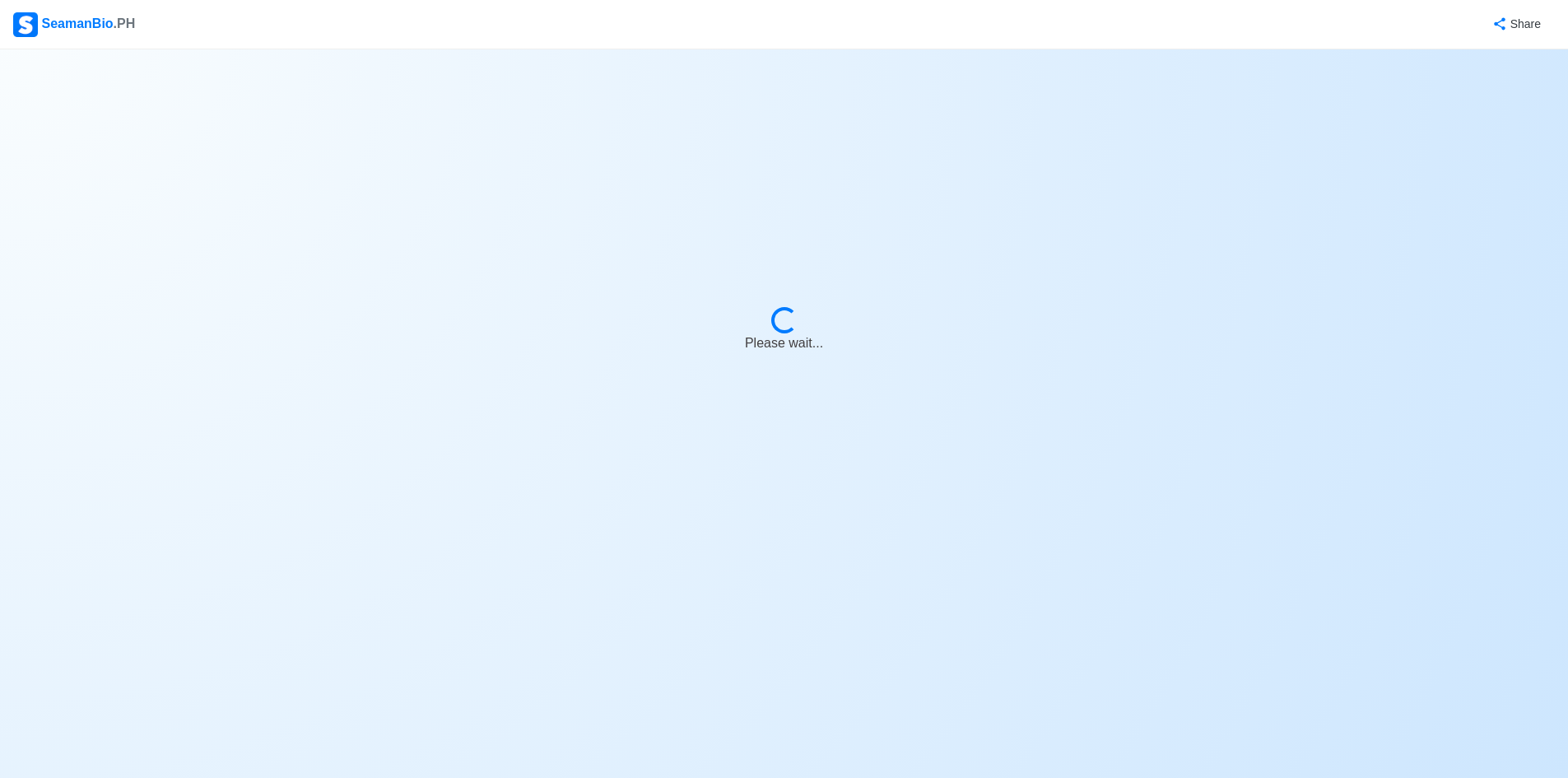
select select "Actively Looking for Job"
select select "Visible for Hiring"
select select "Single"
select select "[DEMOGRAPHIC_DATA]"
select select "PH"
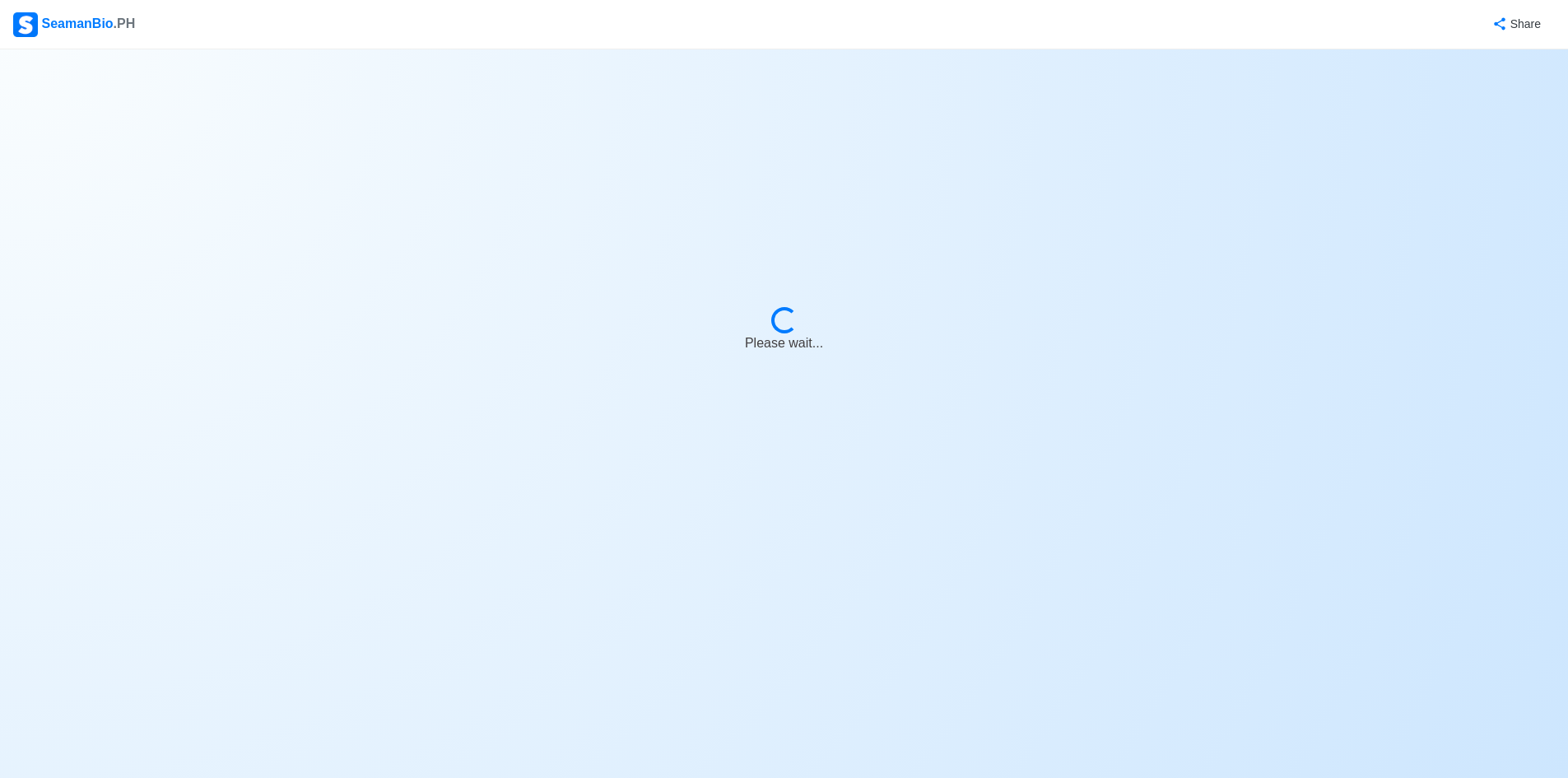
select select "4102416000000"
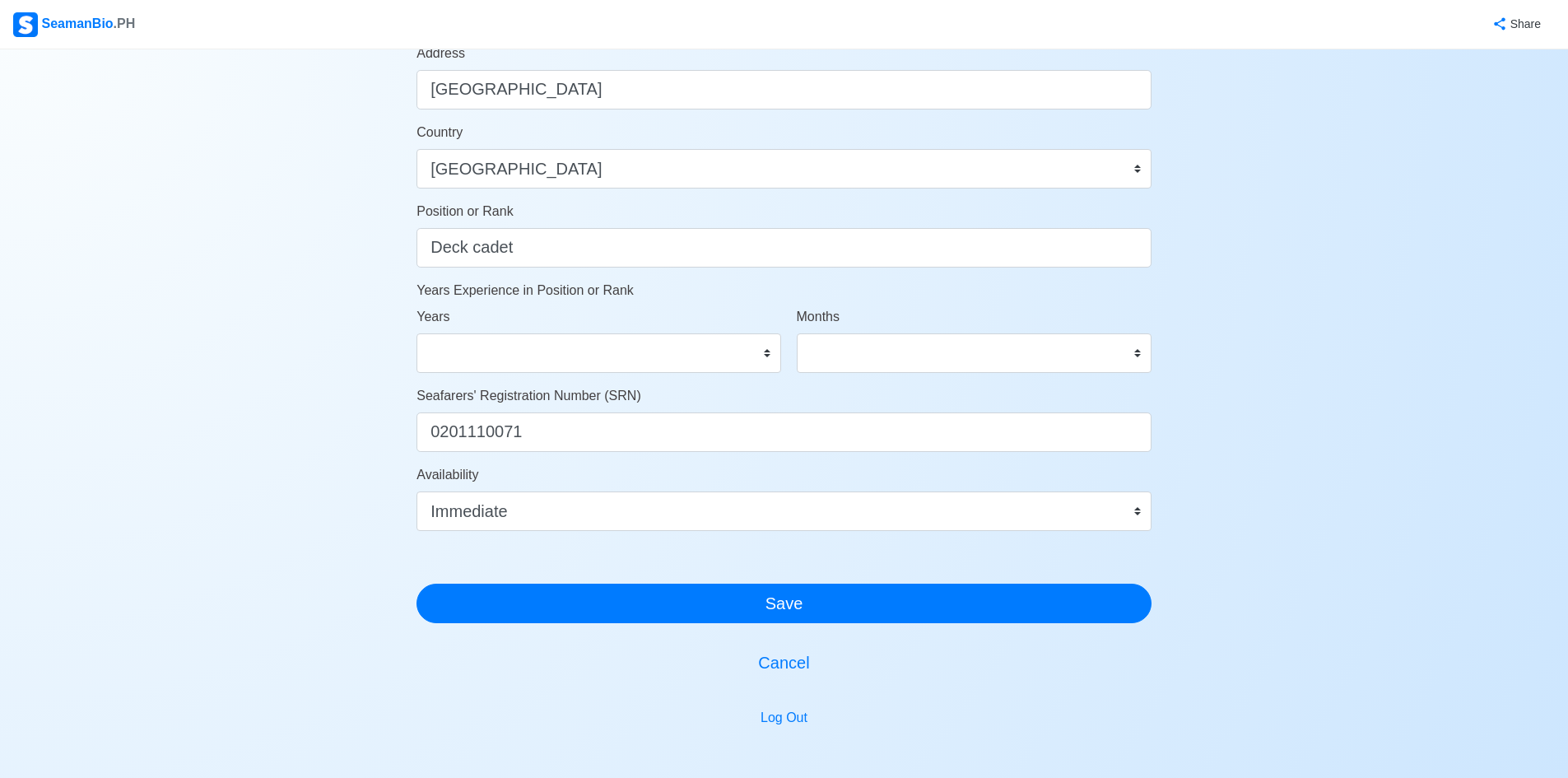
scroll to position [741, 0]
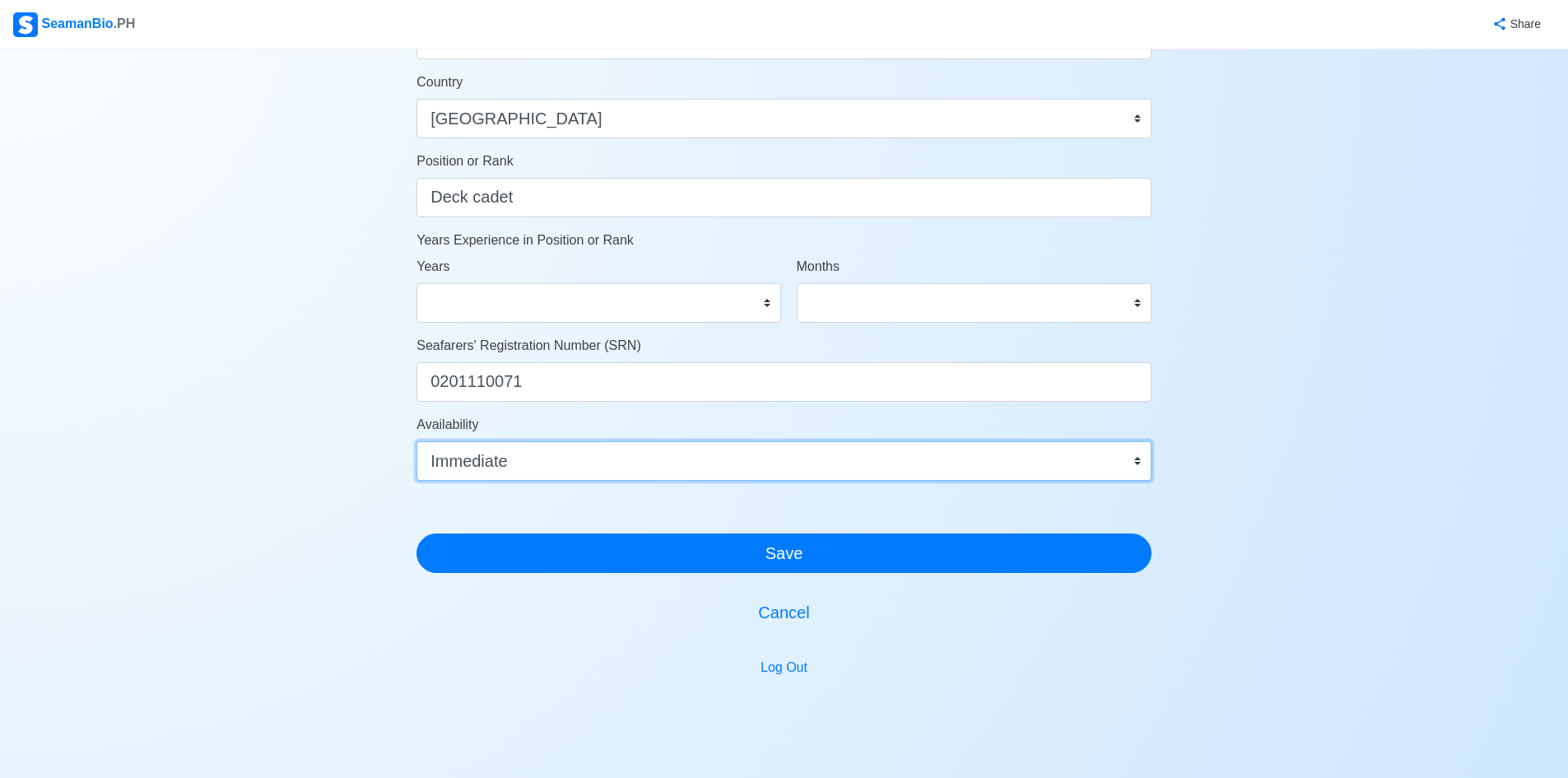
click at [1107, 473] on select "Immediate [DATE] [DATE] [DATE] [DATE] [DATE] [DATE] [DATE] [DATE] [DATE]" at bounding box center [784, 461] width 735 height 40
click at [1107, 472] on select "Immediate [DATE] [DATE] [DATE] [DATE] [DATE] [DATE] [DATE] [DATE] [DATE]" at bounding box center [784, 461] width 735 height 40
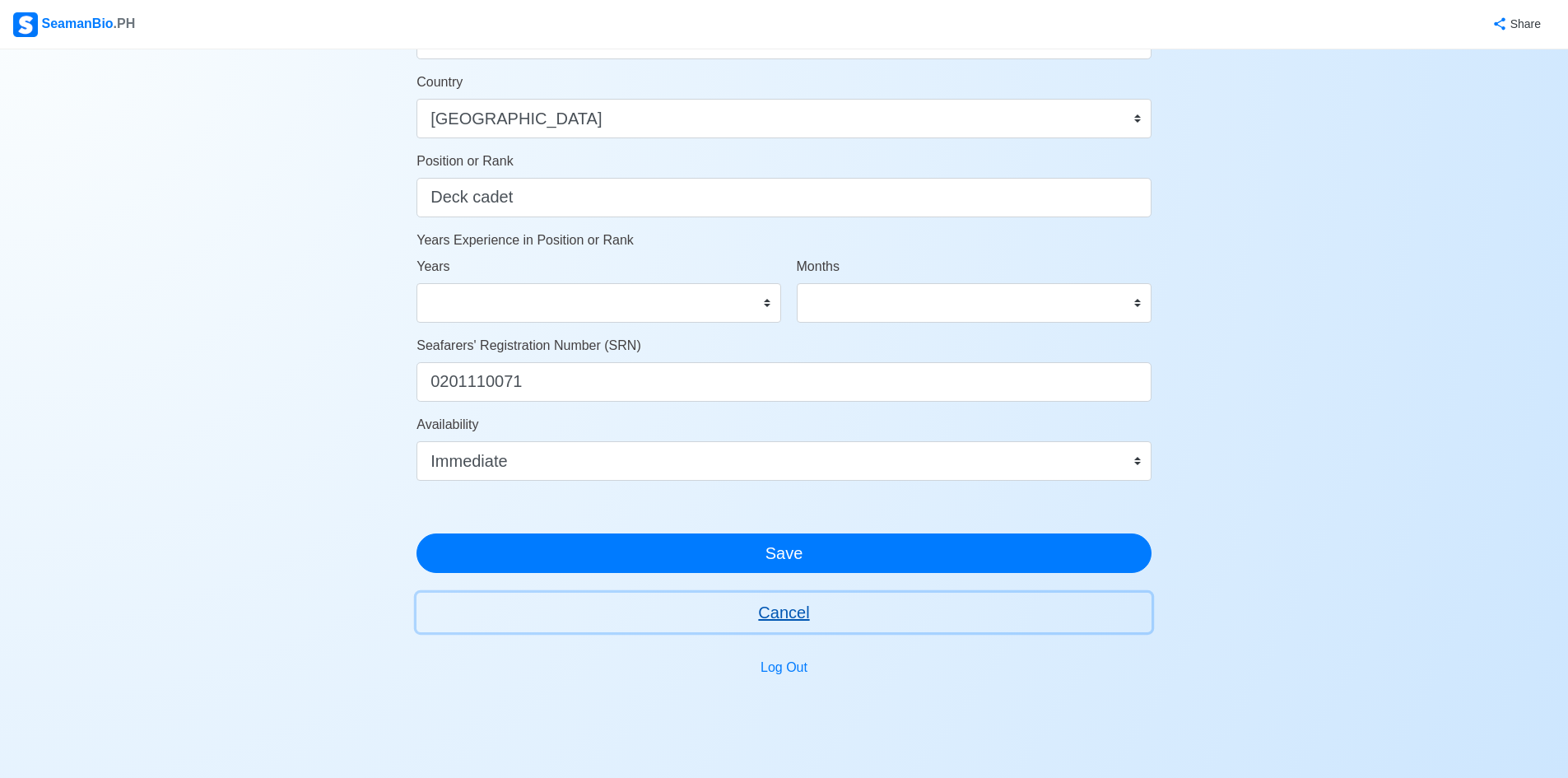
click at [781, 629] on button "Cancel" at bounding box center [784, 612] width 735 height 40
